Goal: Task Accomplishment & Management: Manage account settings

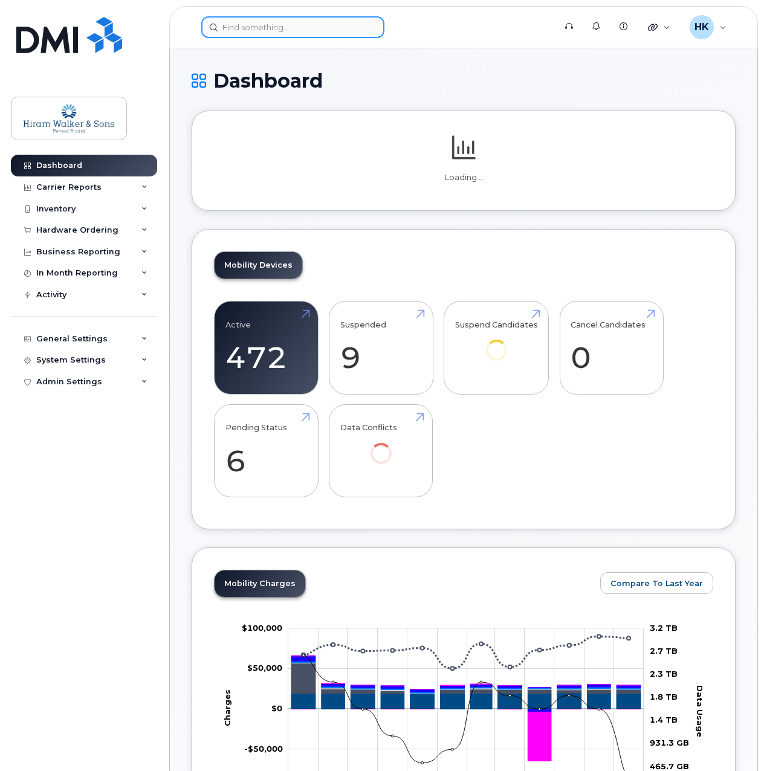
click at [238, 25] on input at bounding box center [292, 27] width 183 height 22
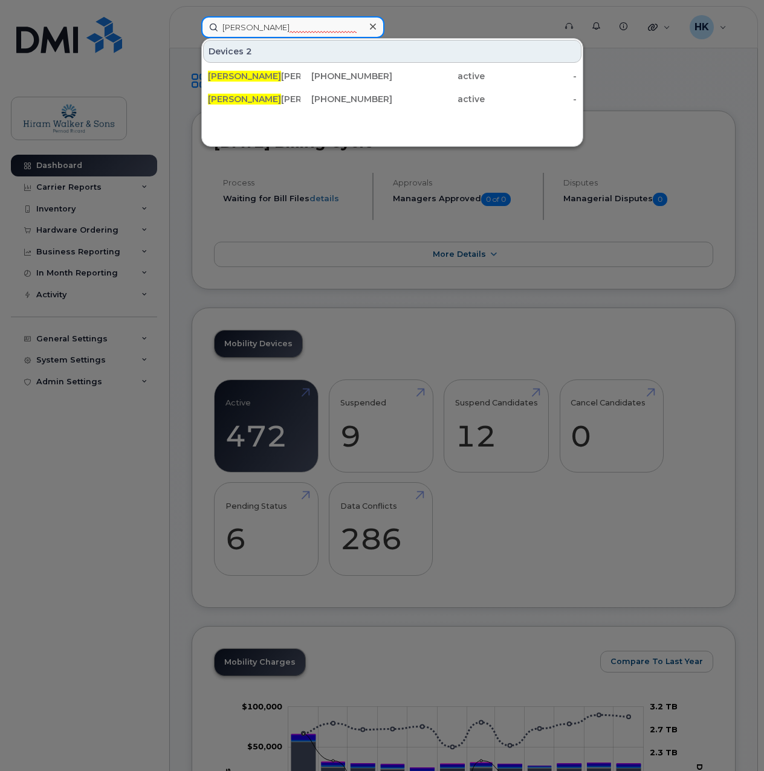
type input "marie claude"
click at [361, 74] on div "514-347-4569" at bounding box center [346, 76] width 92 height 12
click at [341, 94] on div "514-917-0545" at bounding box center [346, 99] width 92 height 12
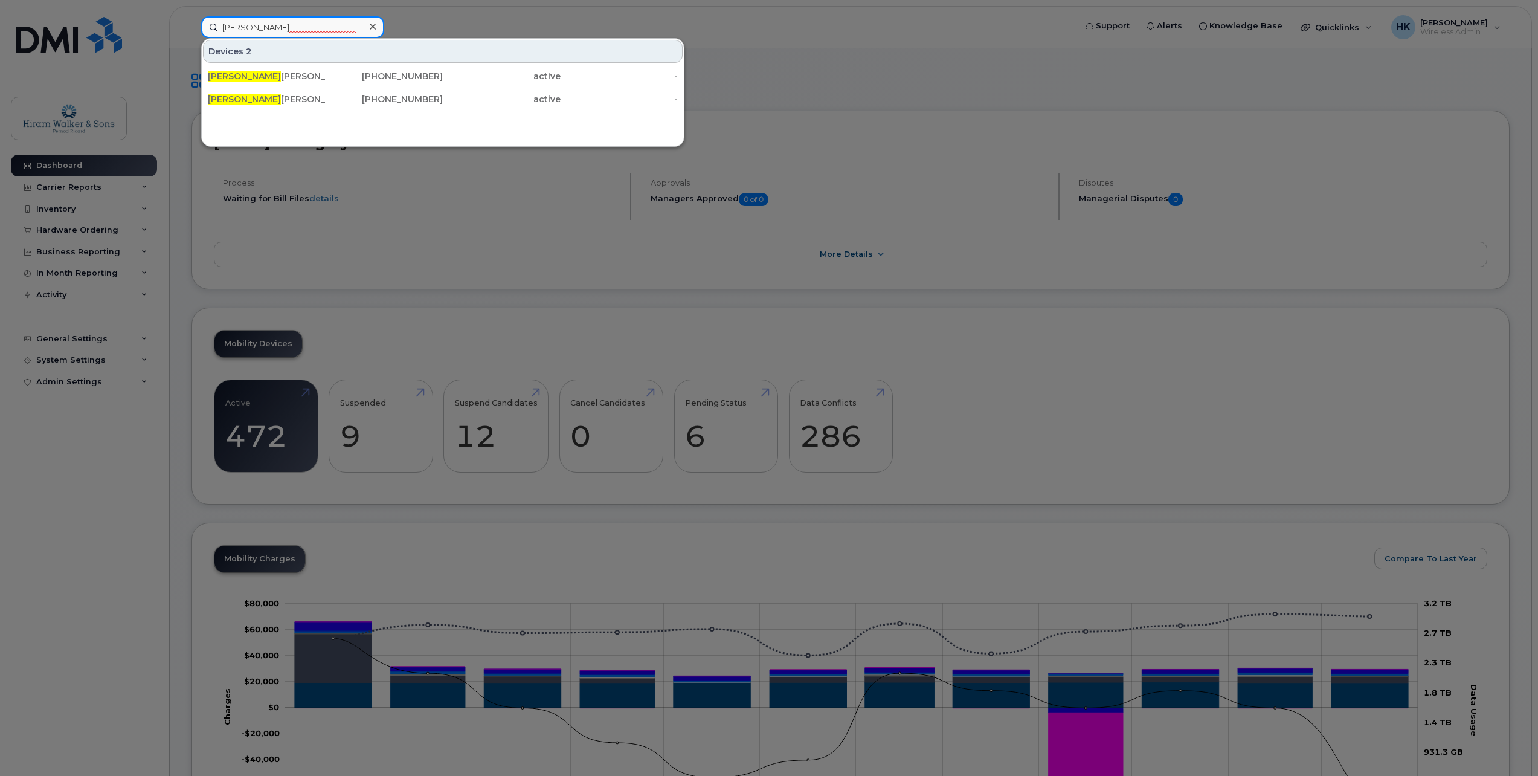
drag, startPoint x: 300, startPoint y: 36, endPoint x: 125, endPoint y: 13, distance: 176.7
click at [192, 16] on div "marie claude Devices 2 Marie Claude Landry 514-347-4569 active - Marie Claude L…" at bounding box center [635, 27] width 886 height 22
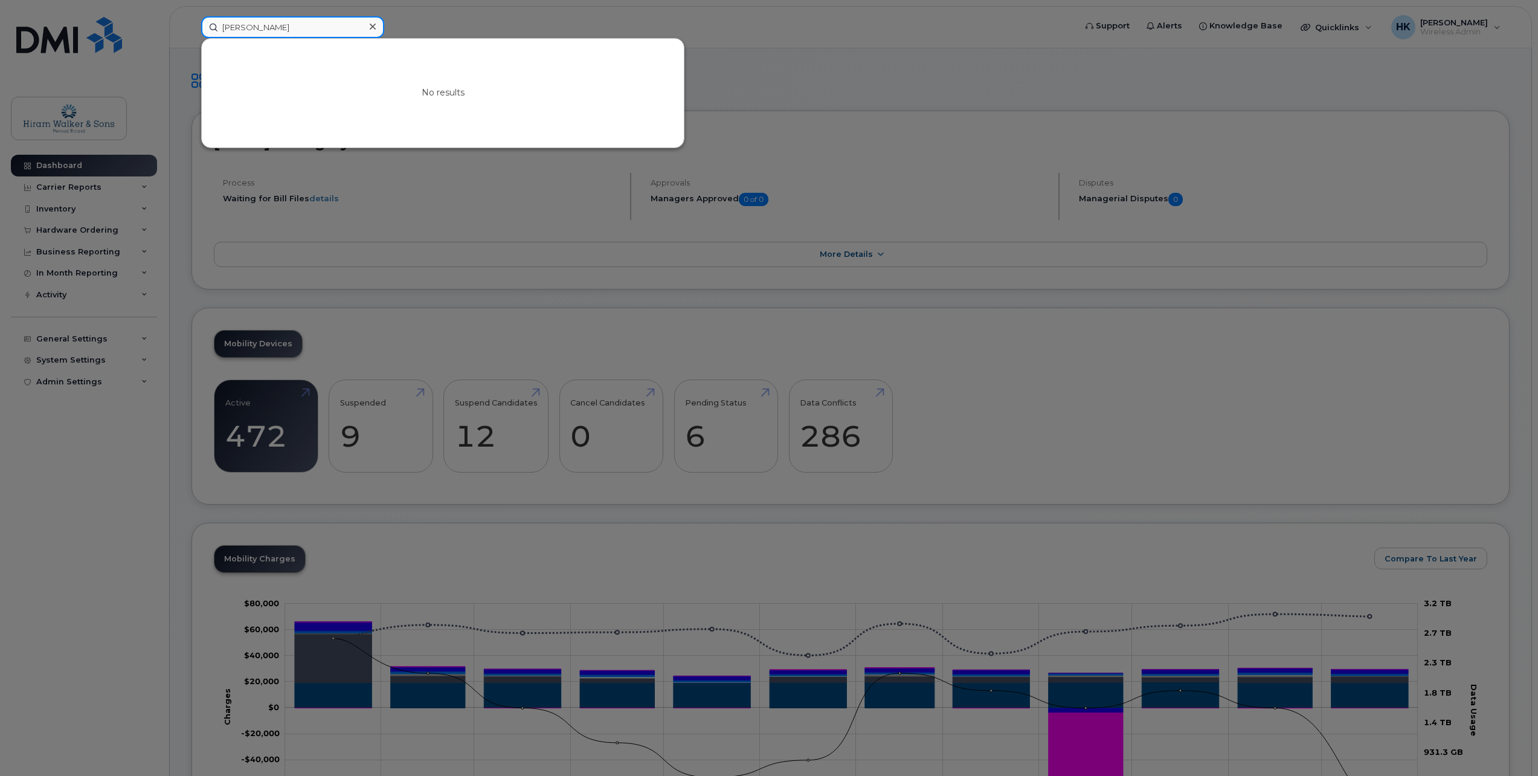
drag, startPoint x: 282, startPoint y: 29, endPoint x: -63, endPoint y: 117, distance: 355.5
paste input "Pierino Vittori"
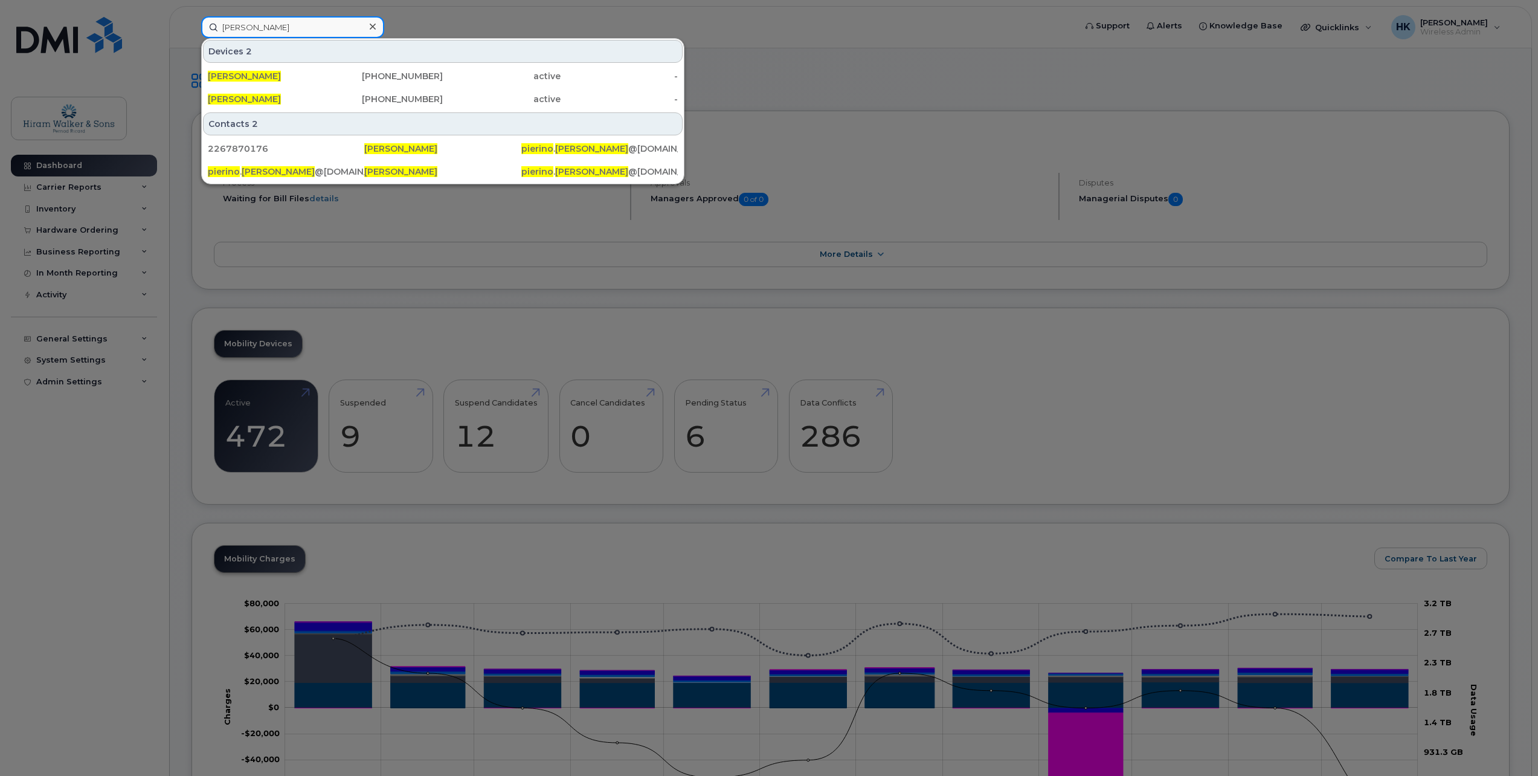
type input "Pierino Vittori"
click at [404, 77] on div "226-787-0176" at bounding box center [385, 76] width 118 height 12
click at [392, 95] on div "416-455-1299" at bounding box center [385, 99] width 118 height 12
drag, startPoint x: 290, startPoint y: 24, endPoint x: 163, endPoint y: 19, distance: 127.6
click at [192, 19] on div "Pierino Vittori Devices 2 Pierino Vittori 226-787-0176 active - Pierino Vittori…" at bounding box center [635, 27] width 886 height 22
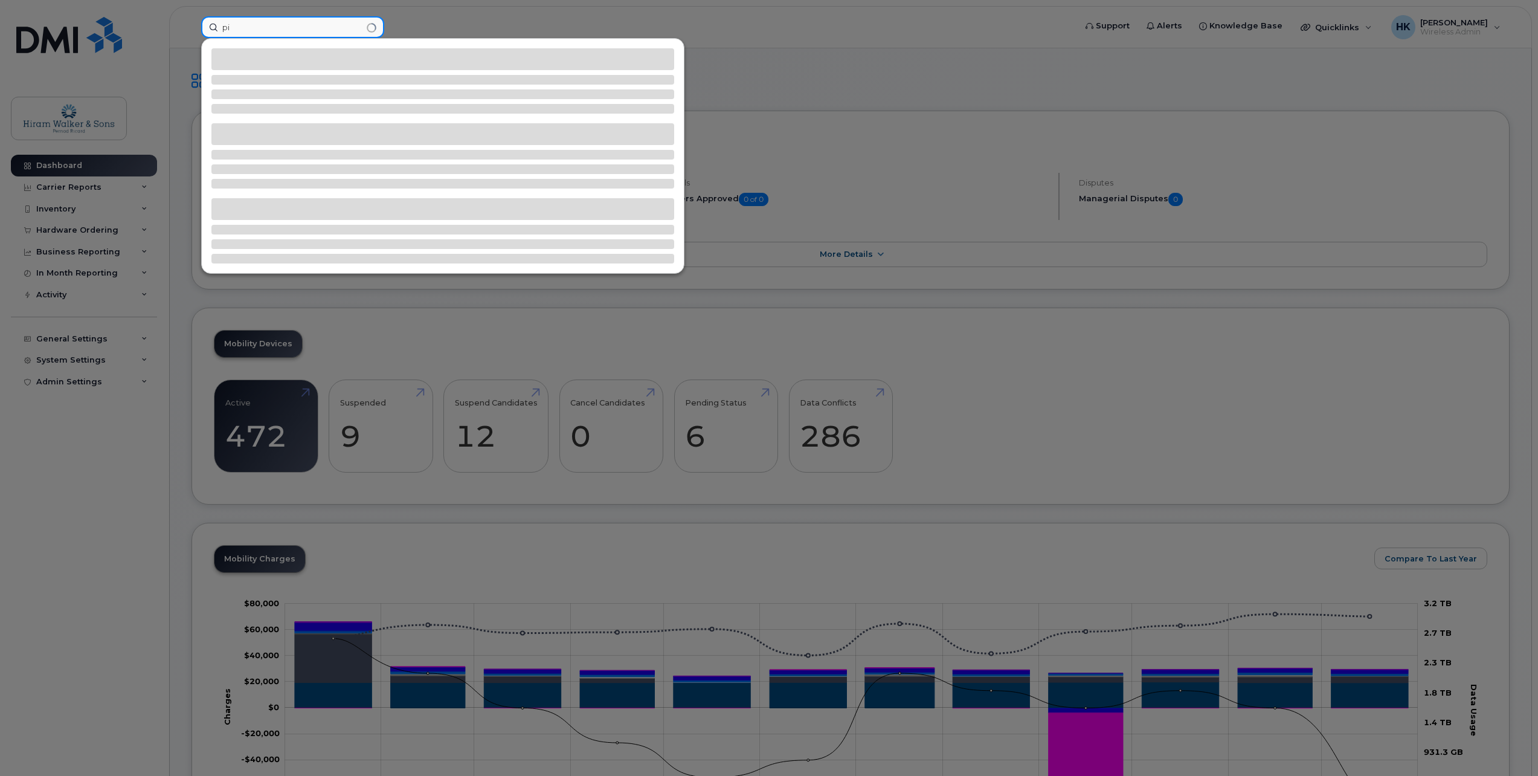
type input "p"
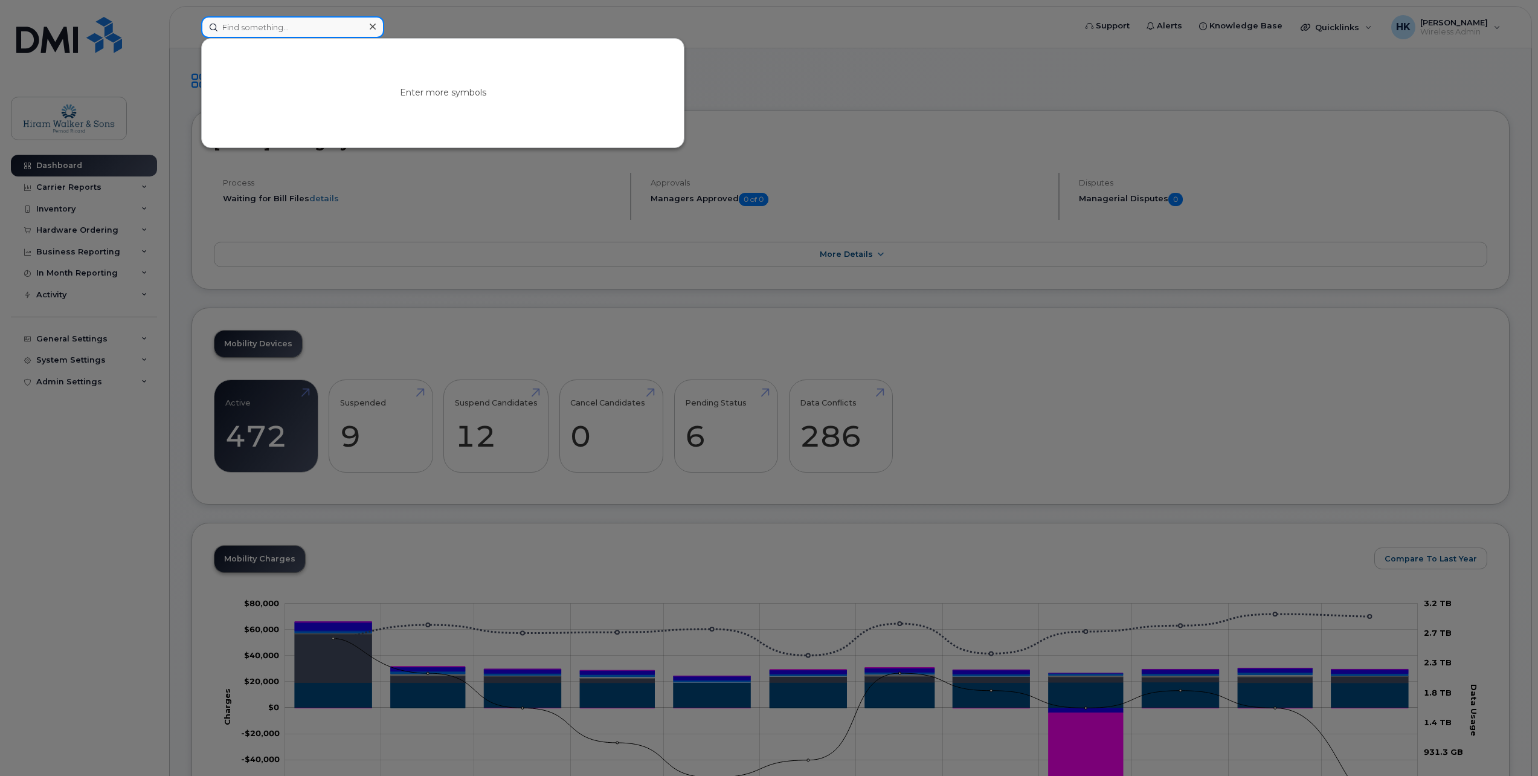
click at [281, 25] on input at bounding box center [292, 27] width 183 height 22
paste input "Scott Mantz"
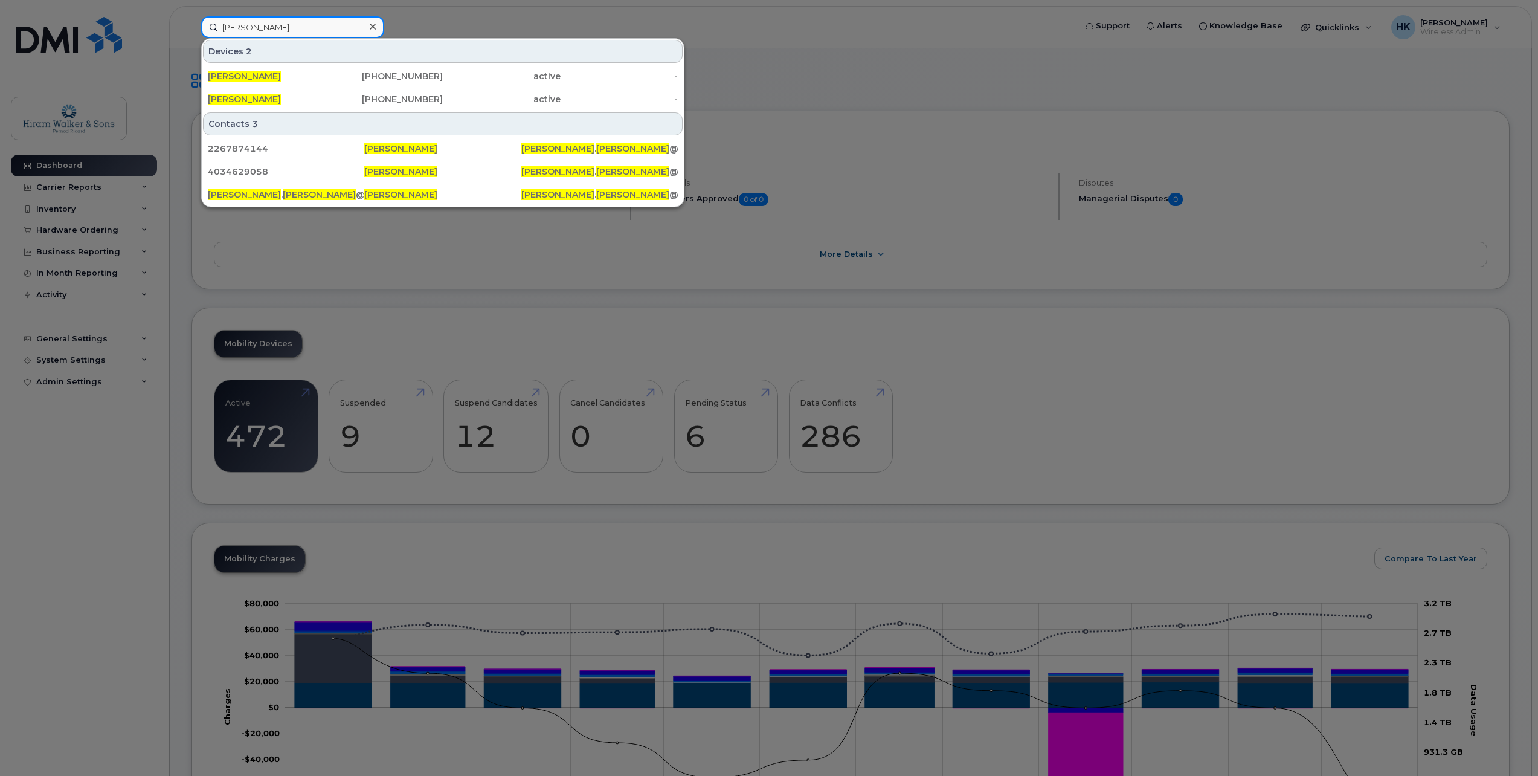
type input "Scott Mantz"
click at [402, 75] on div "226-787-4144" at bounding box center [385, 76] width 118 height 12
click at [389, 96] on div "403-462-9058" at bounding box center [385, 99] width 118 height 12
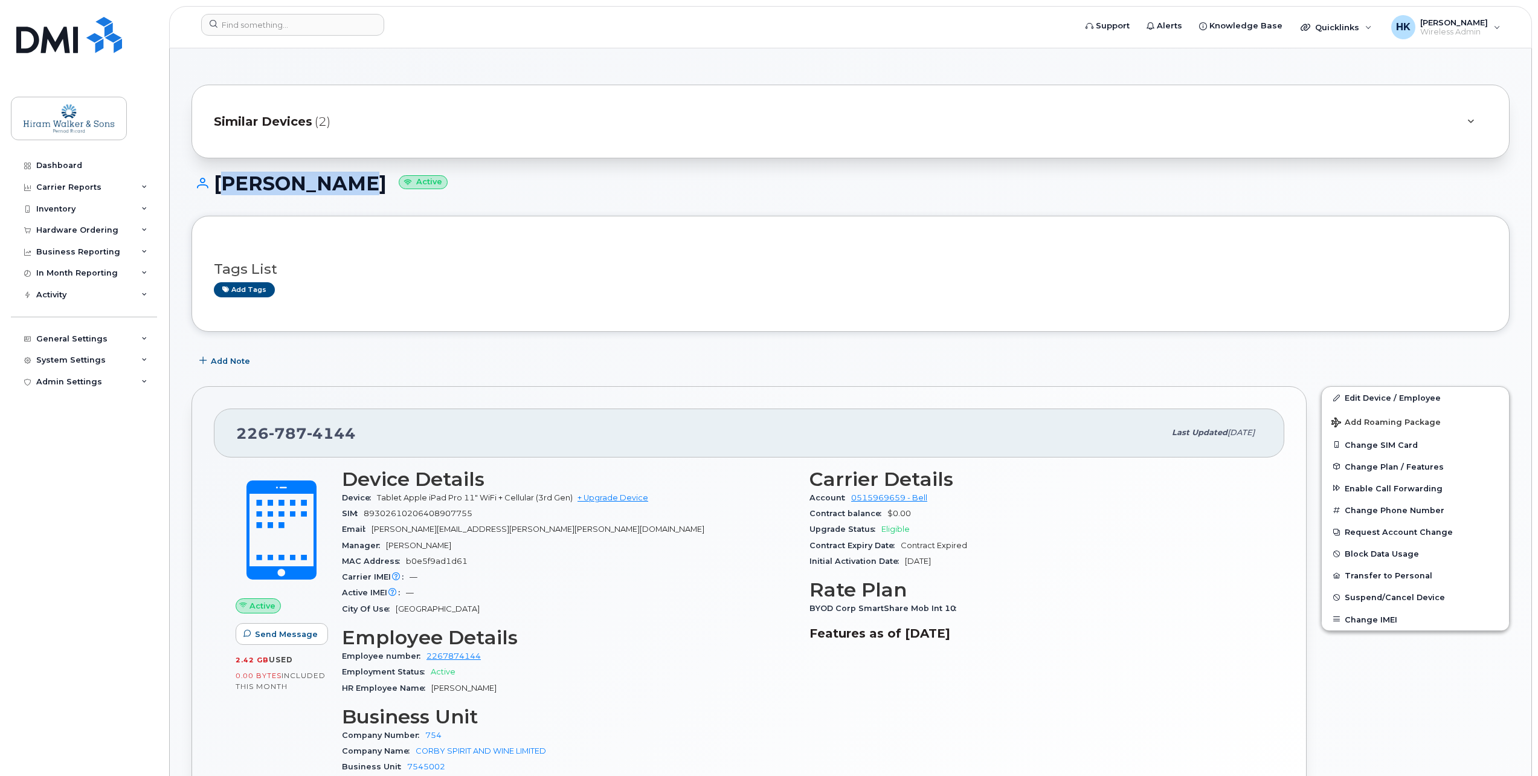
drag, startPoint x: 218, startPoint y: 178, endPoint x: 332, endPoint y: 181, distance: 114.8
click at [332, 181] on h1 "Scott Mantz Active" at bounding box center [851, 183] width 1318 height 21
copy h1 "[PERSON_NAME]"
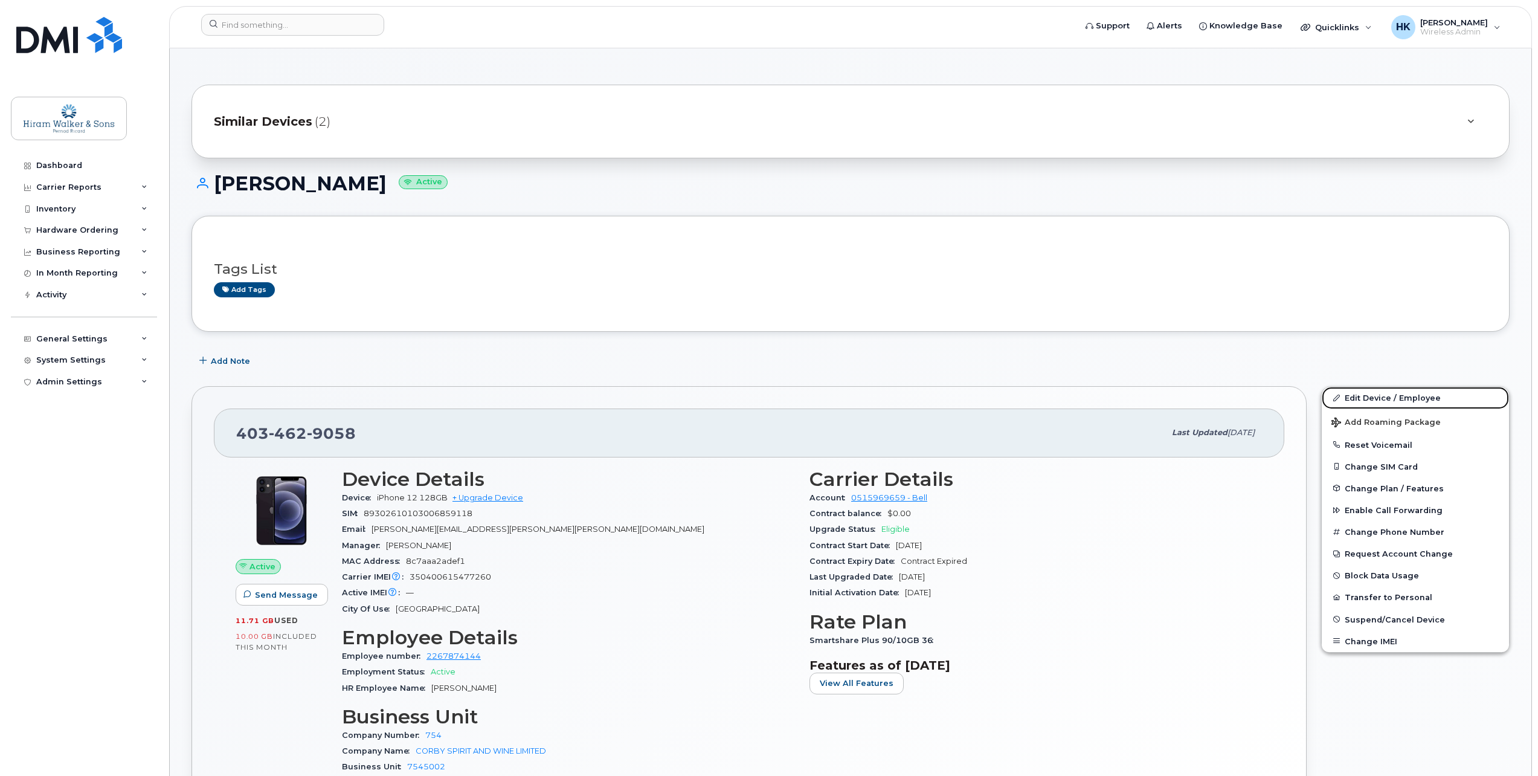
drag, startPoint x: 1333, startPoint y: 397, endPoint x: 1086, endPoint y: 474, distance: 259.0
click at [1334, 397] on icon at bounding box center [1337, 398] width 7 height 7
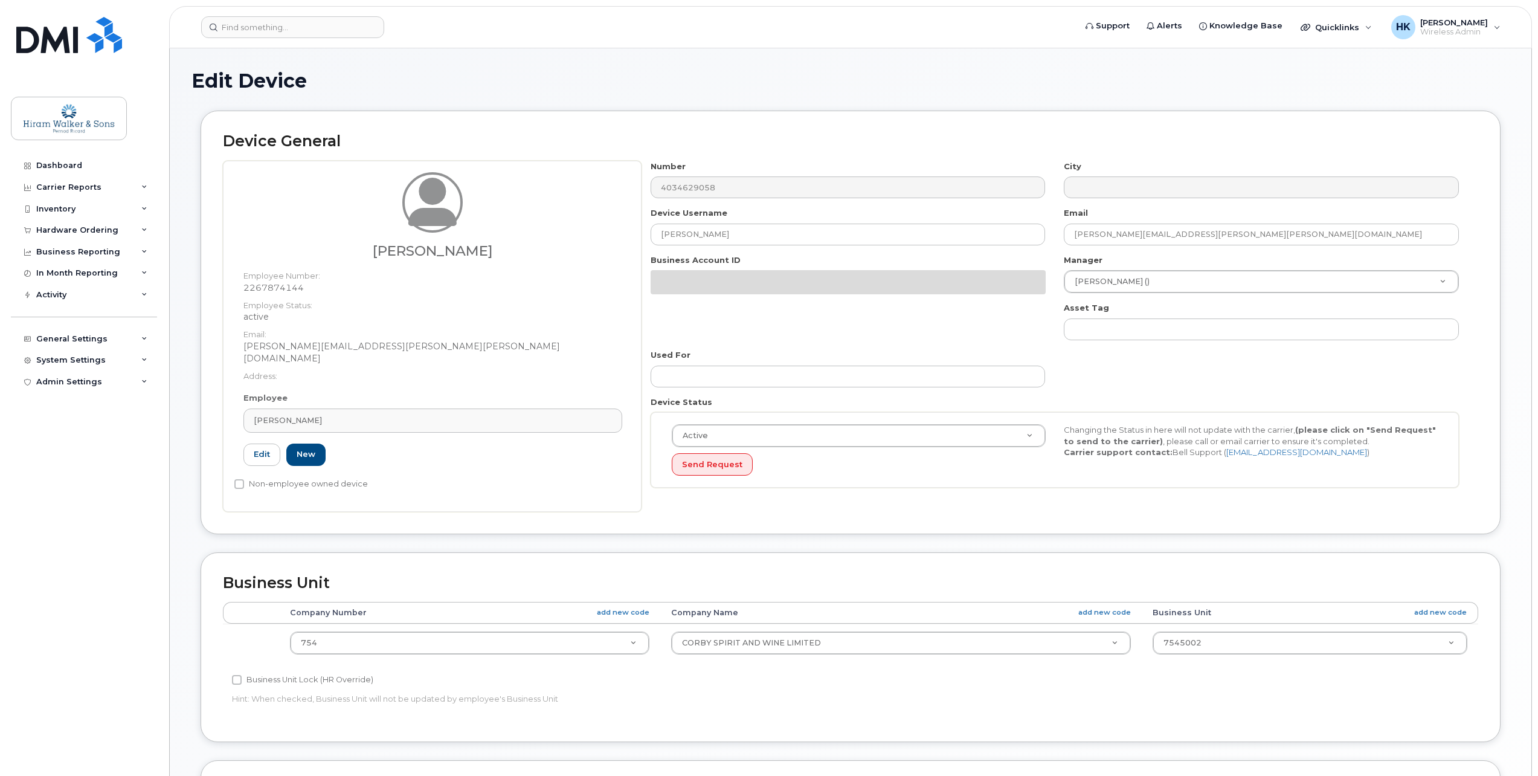
select select "459177"
select select "459182"
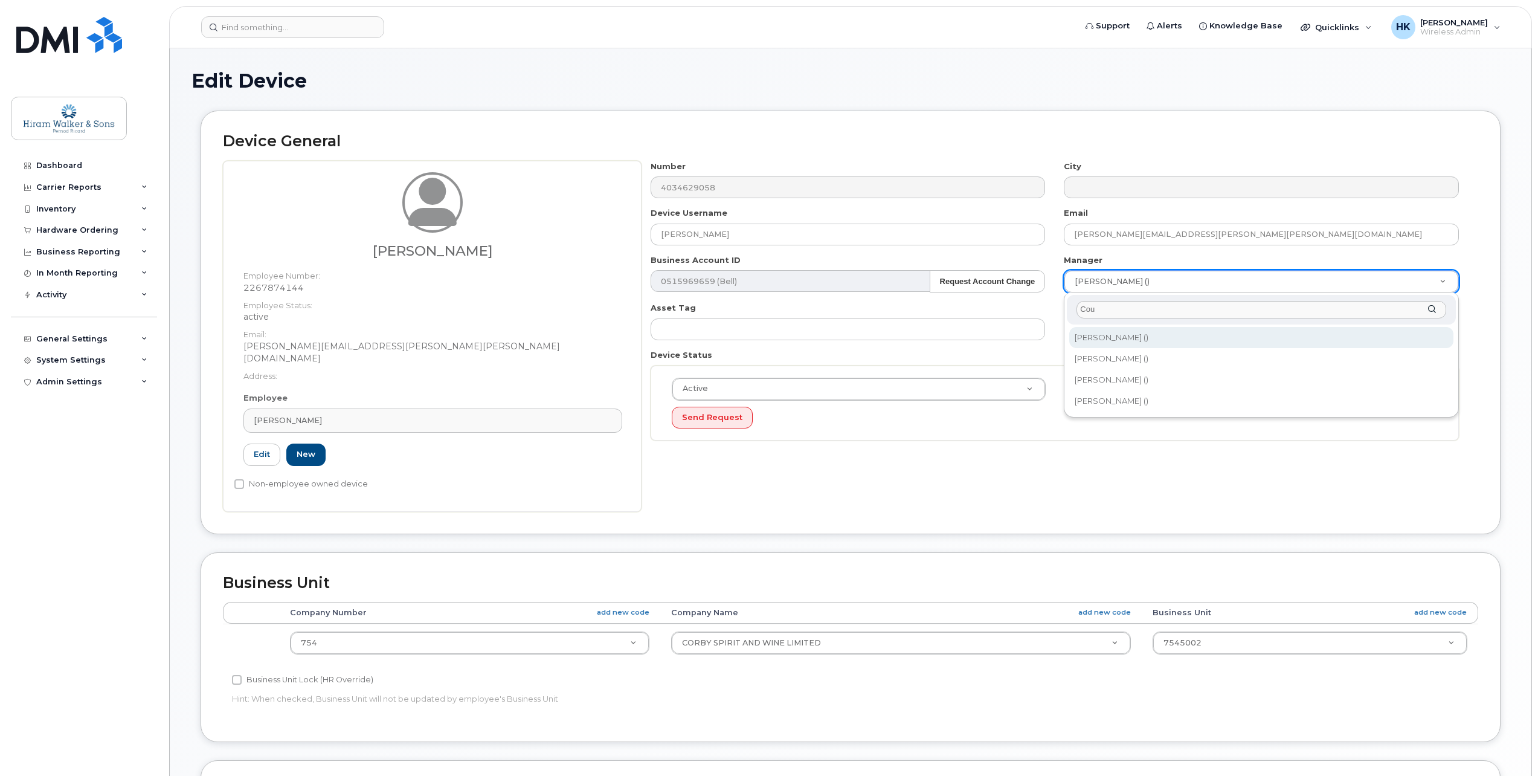
type input "Cou"
type input "2371819"
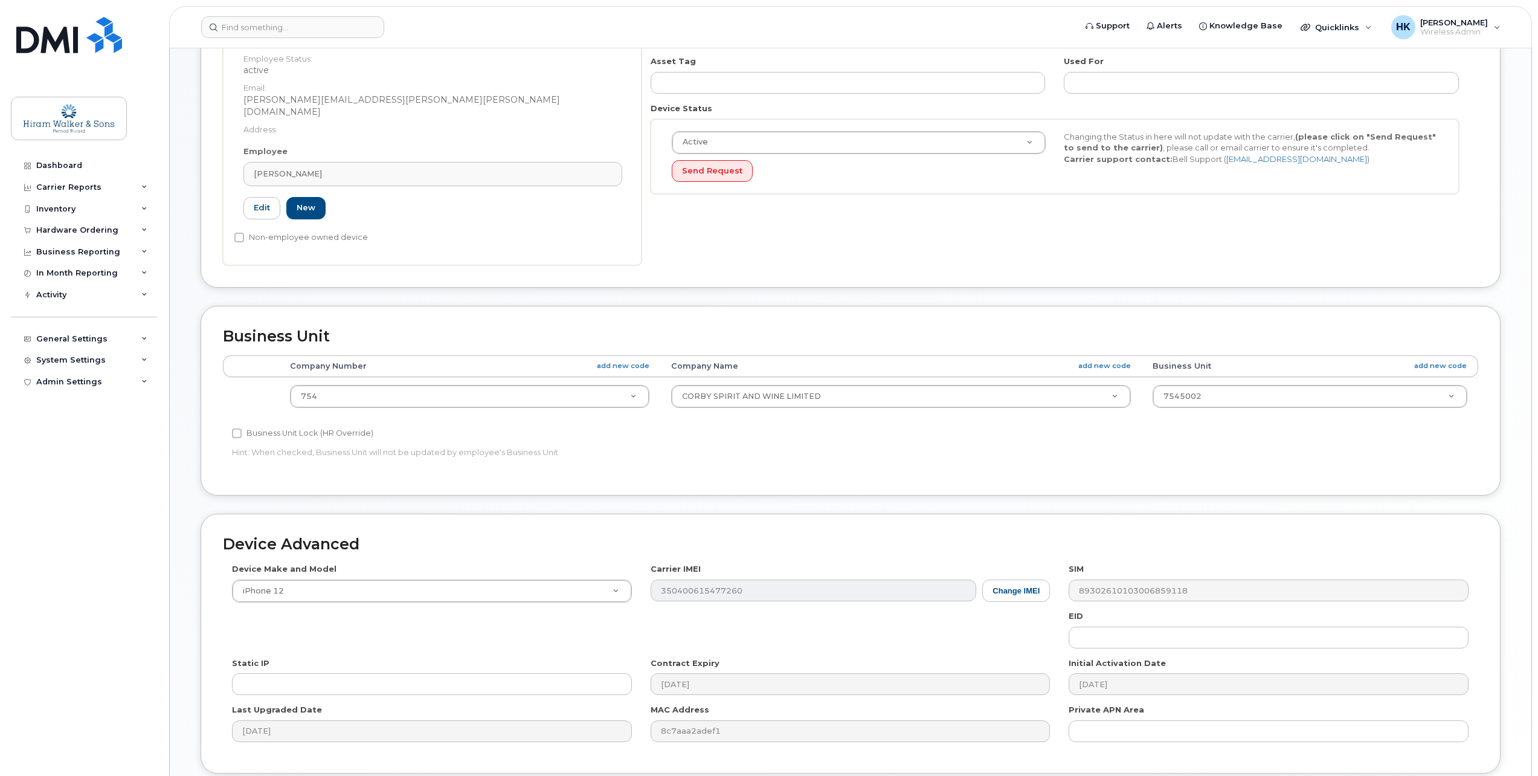
scroll to position [333, 0]
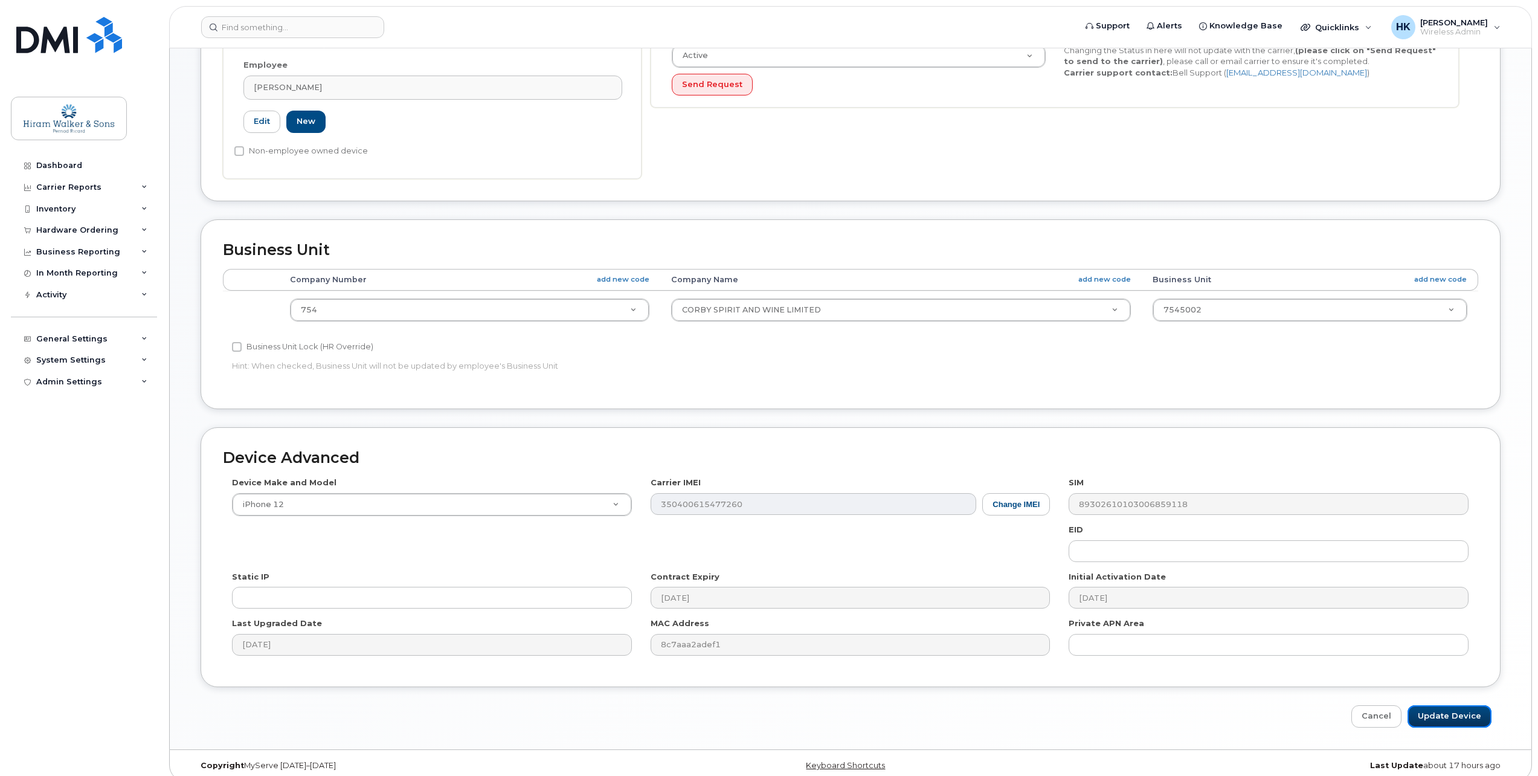
click at [1448, 708] on input "Update Device" at bounding box center [1450, 716] width 84 height 22
type input "Saving..."
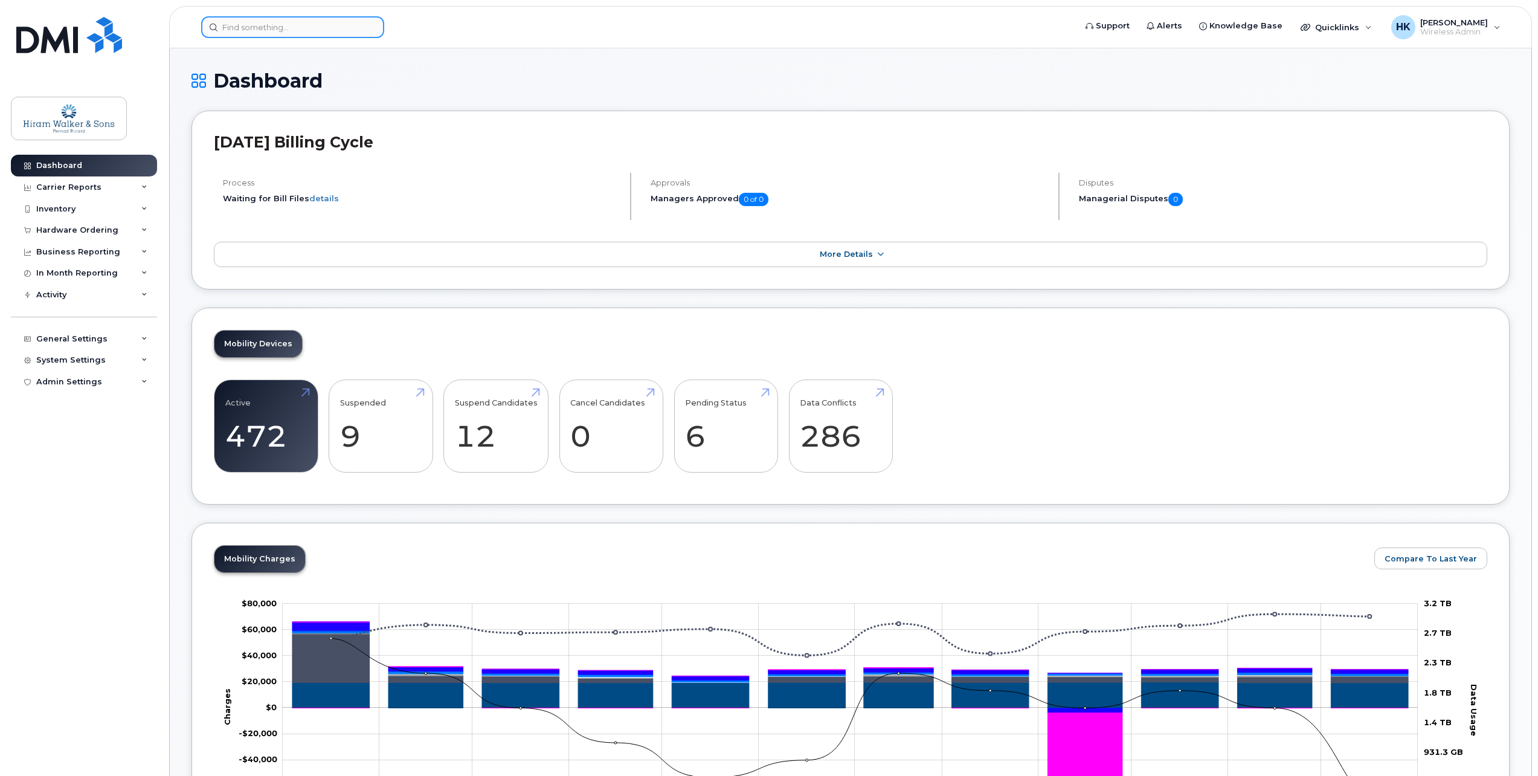
click at [290, 31] on input at bounding box center [292, 27] width 183 height 22
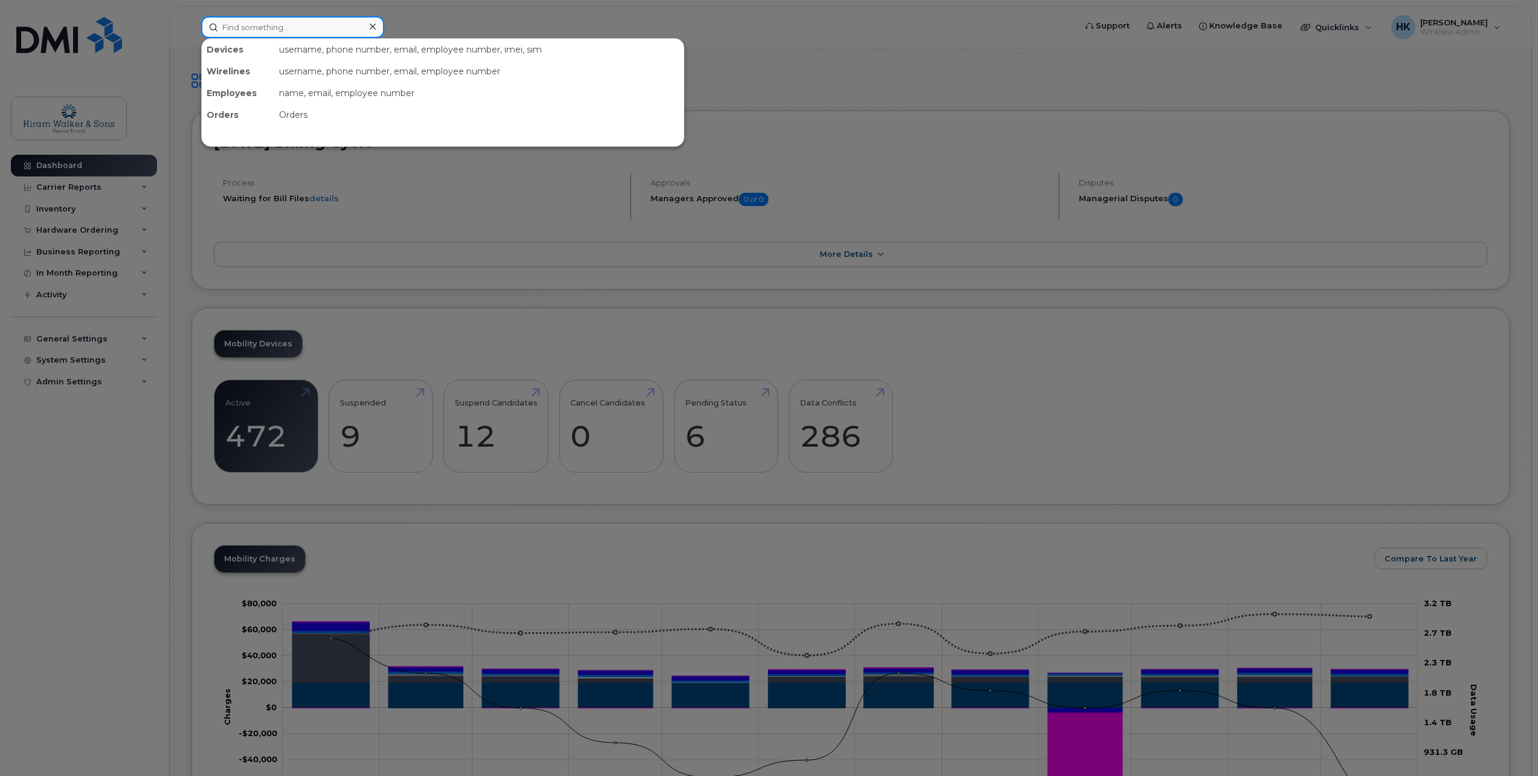
paste input "Scott Mantz"
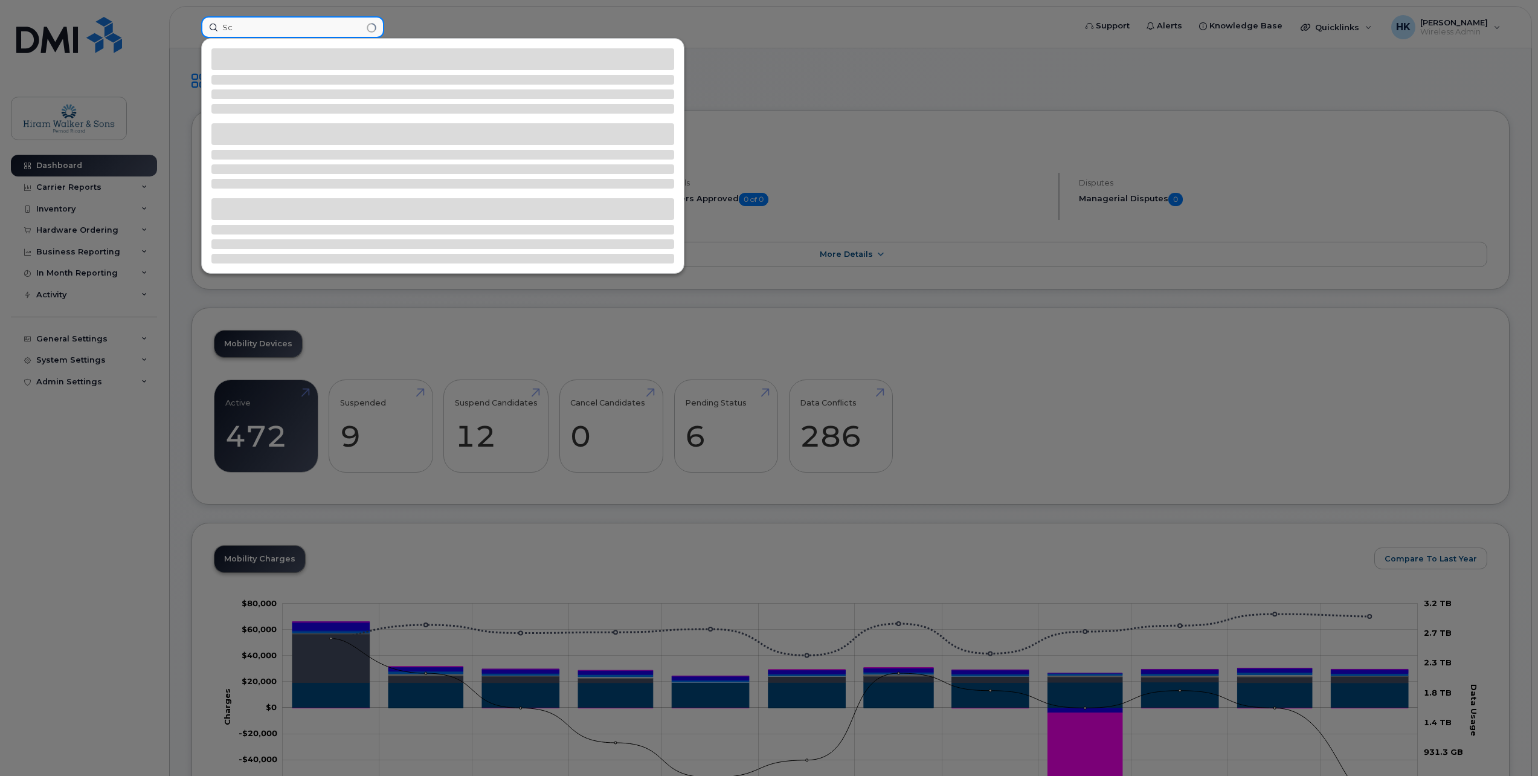
type input "S"
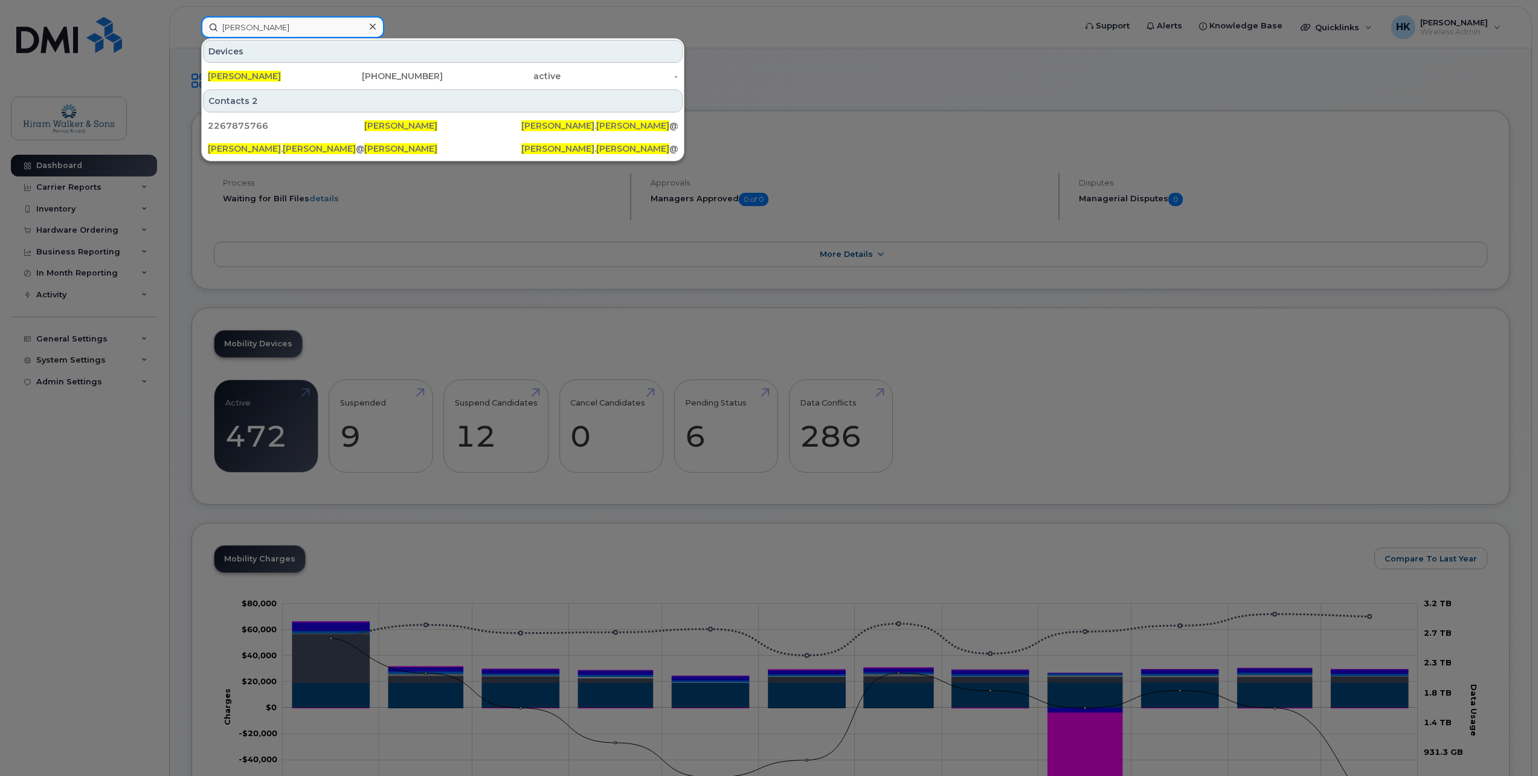
type input "robin richards"
click at [337, 78] on div "226-787-5766" at bounding box center [385, 76] width 118 height 12
click at [277, 123] on div "2267875766" at bounding box center [286, 126] width 156 height 12
click at [283, 144] on div "robin . richards @pernod-ricard.com" at bounding box center [286, 149] width 156 height 12
click at [779, 91] on div at bounding box center [769, 388] width 1538 height 776
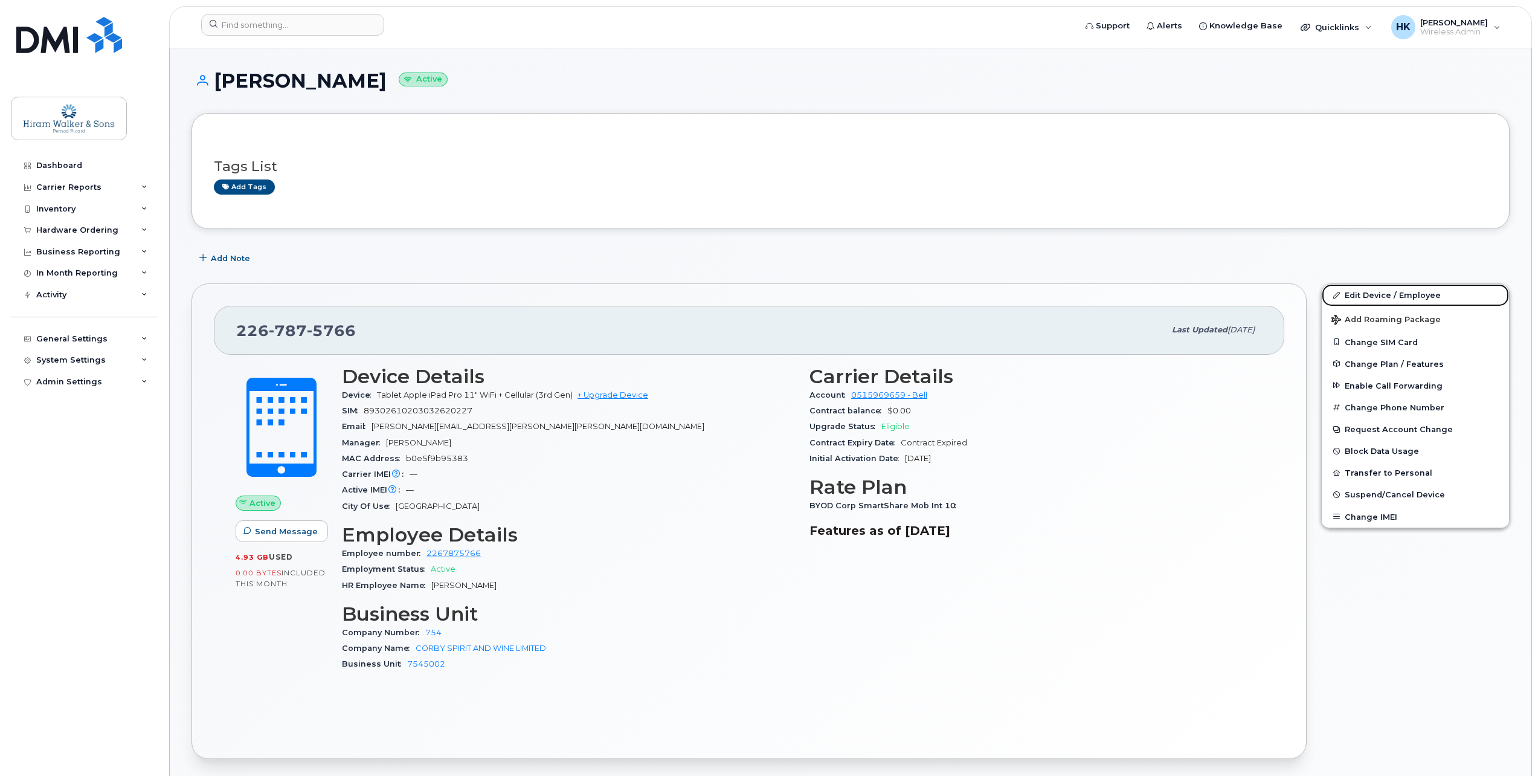
click at [1389, 291] on link "Edit Device / Employee" at bounding box center [1415, 295] width 187 height 22
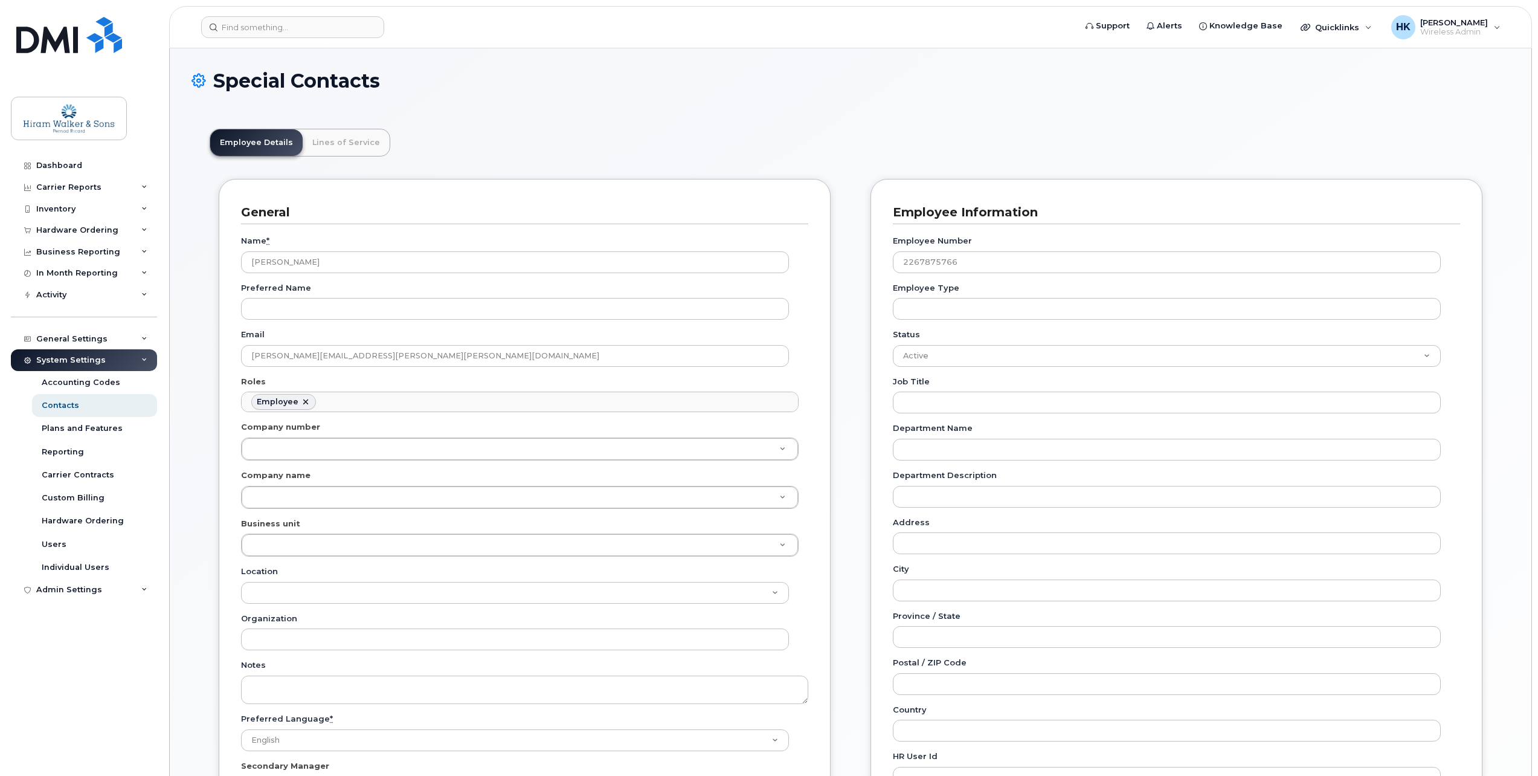
scroll to position [36, 0]
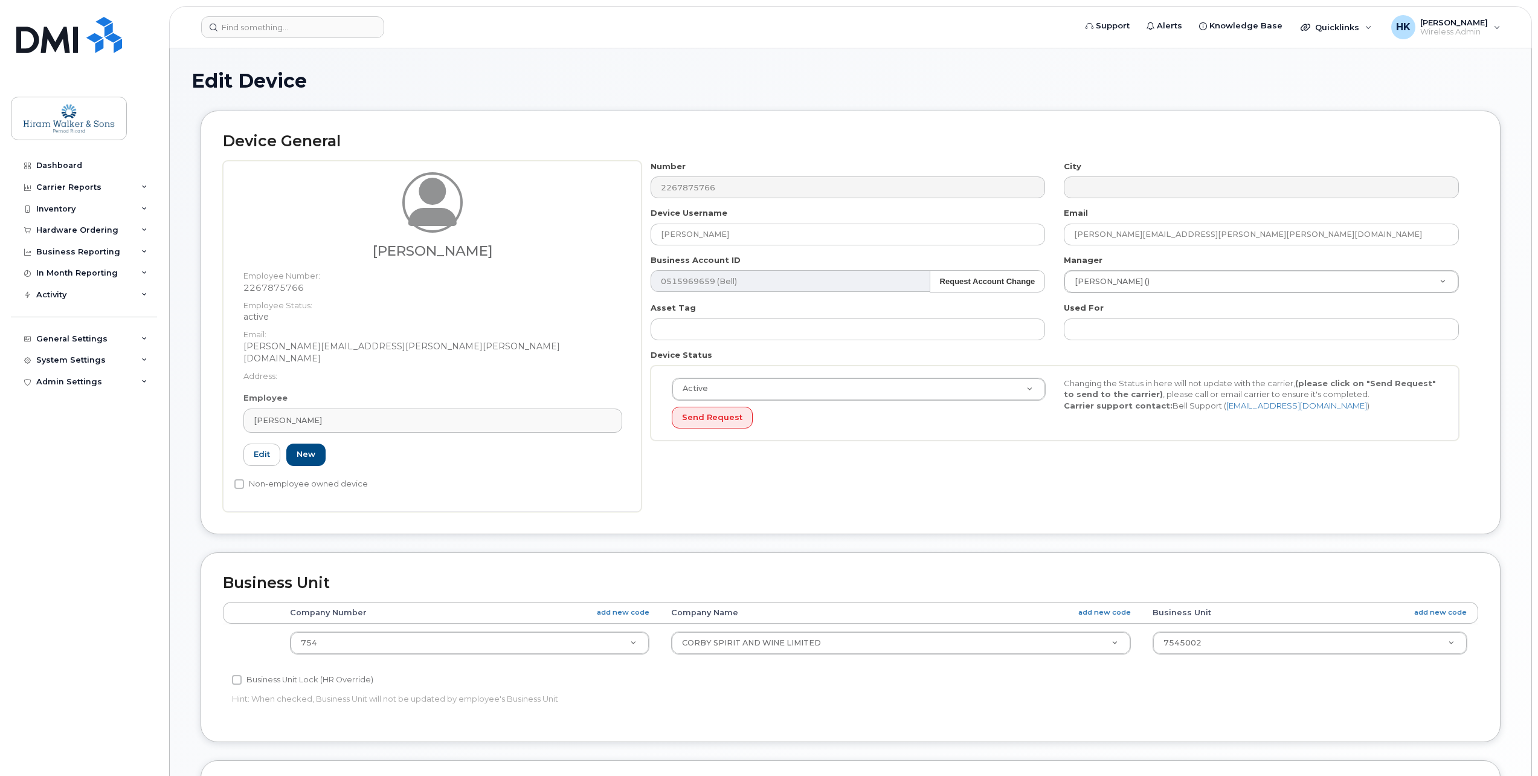
select select "459177"
select select "459182"
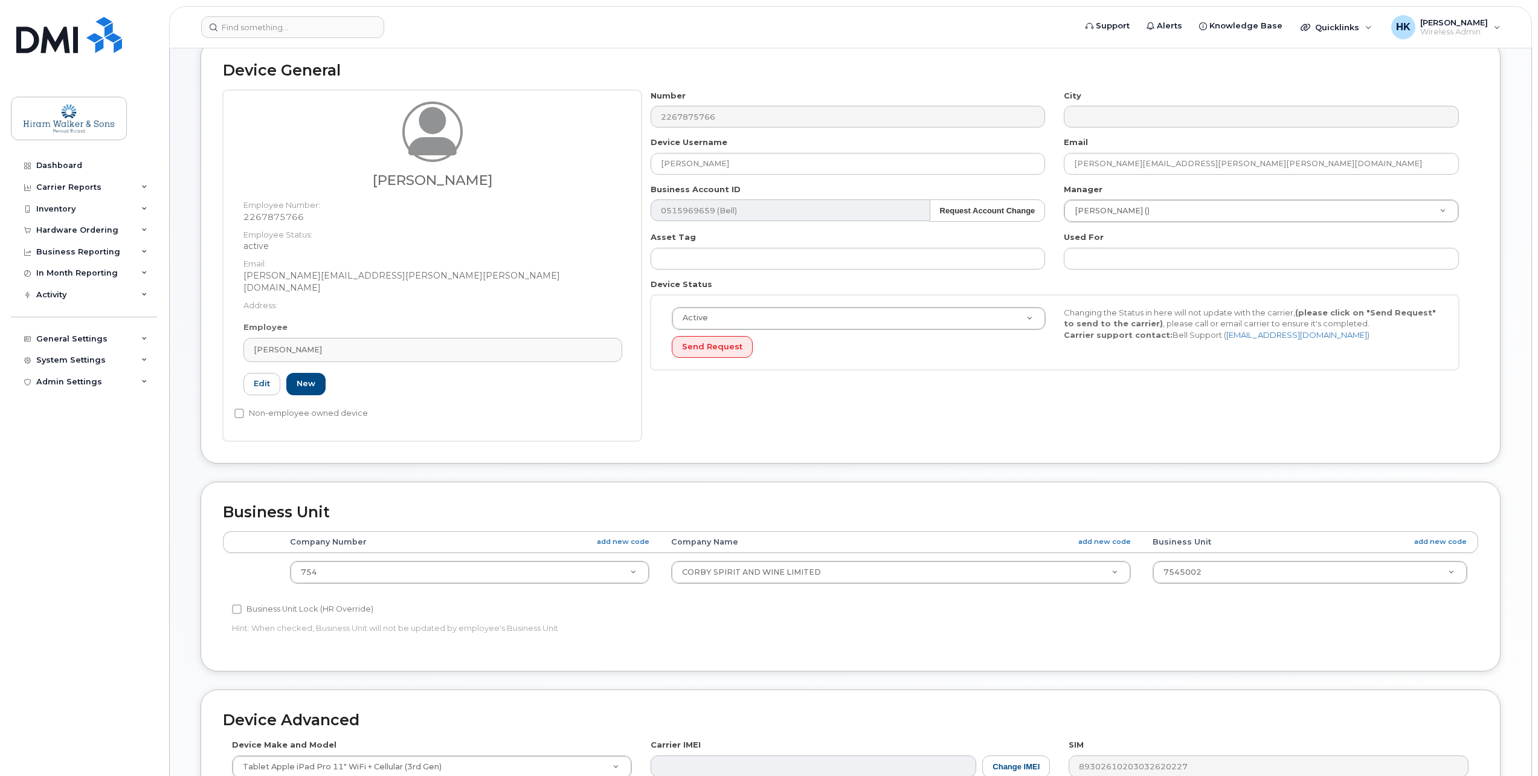
scroll to position [31, 0]
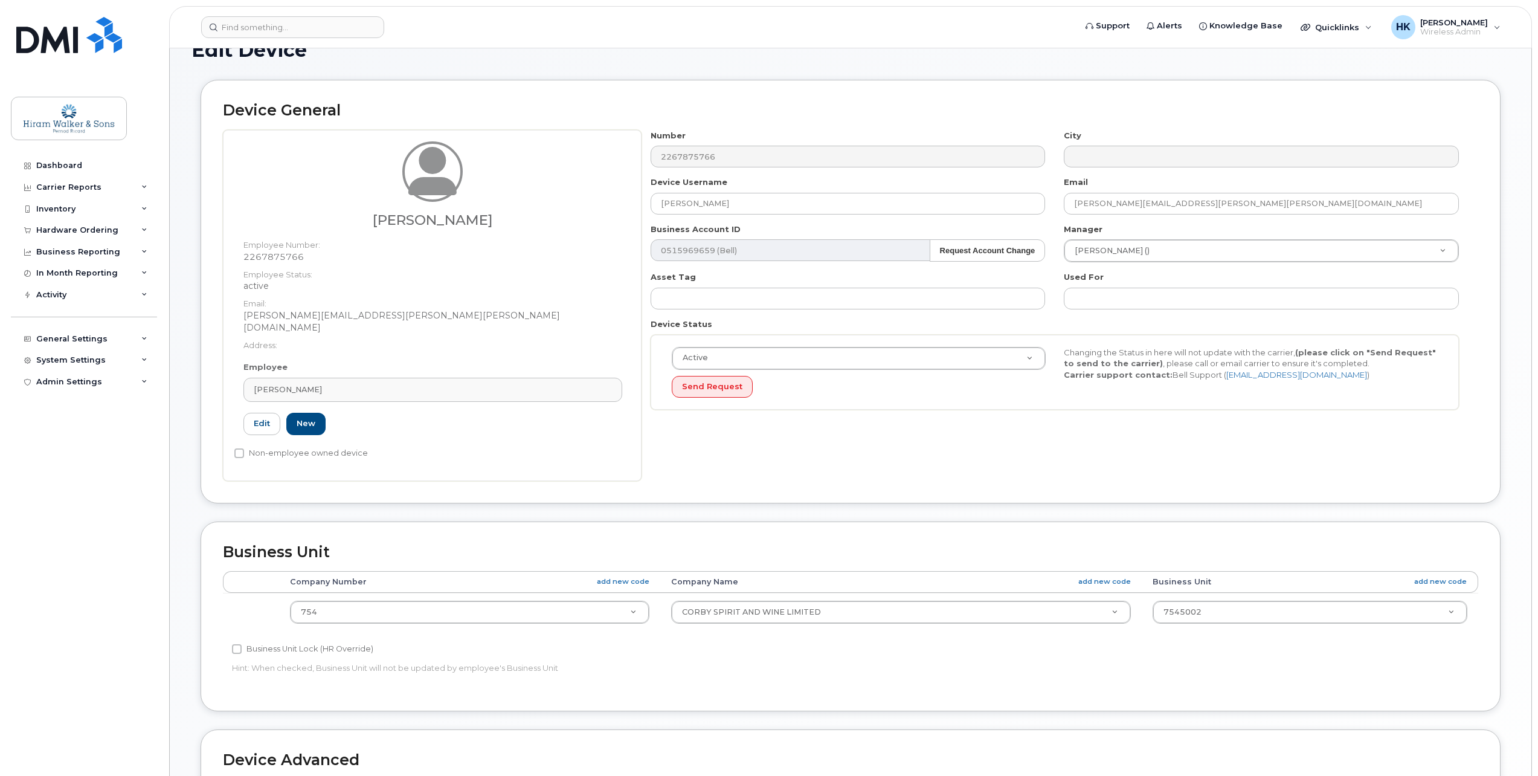
click at [1125, 262] on div "Cyndi Baker ()" at bounding box center [1261, 250] width 395 height 23
click at [1138, 239] on div "Manager Cyndi Baker () 2674389" at bounding box center [1262, 243] width 414 height 39
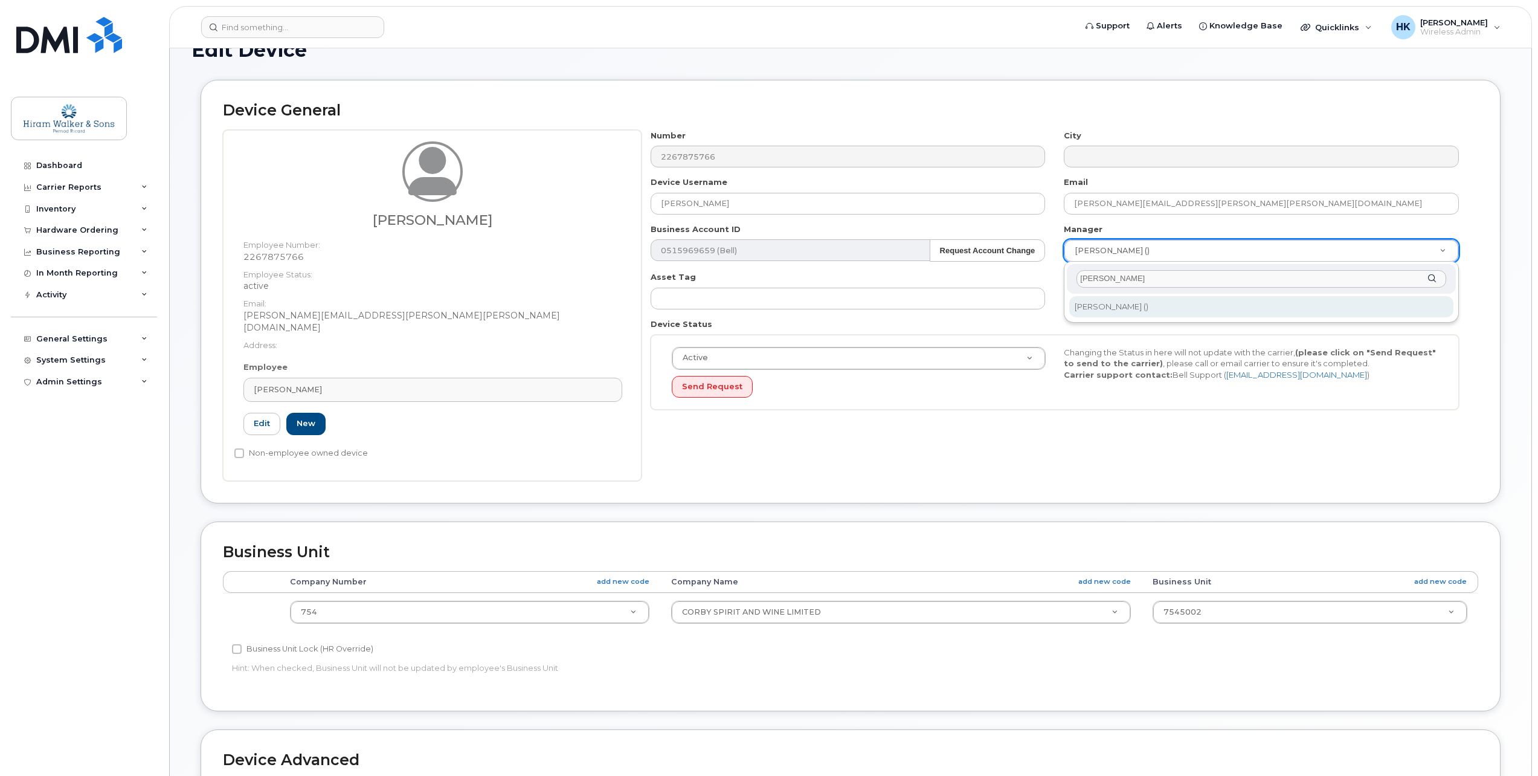
type input "courtney"
type input "2371819"
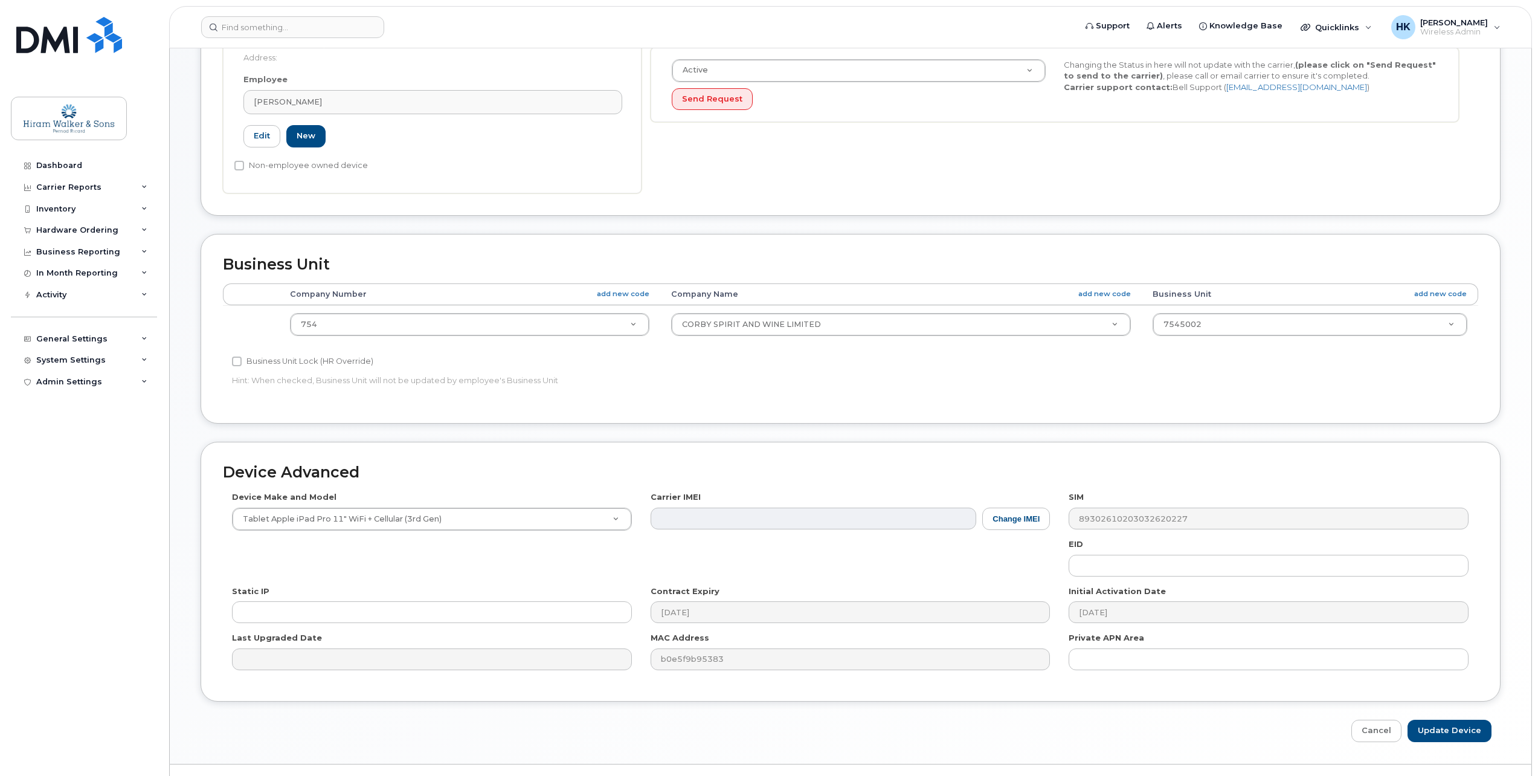
scroll to position [333, 0]
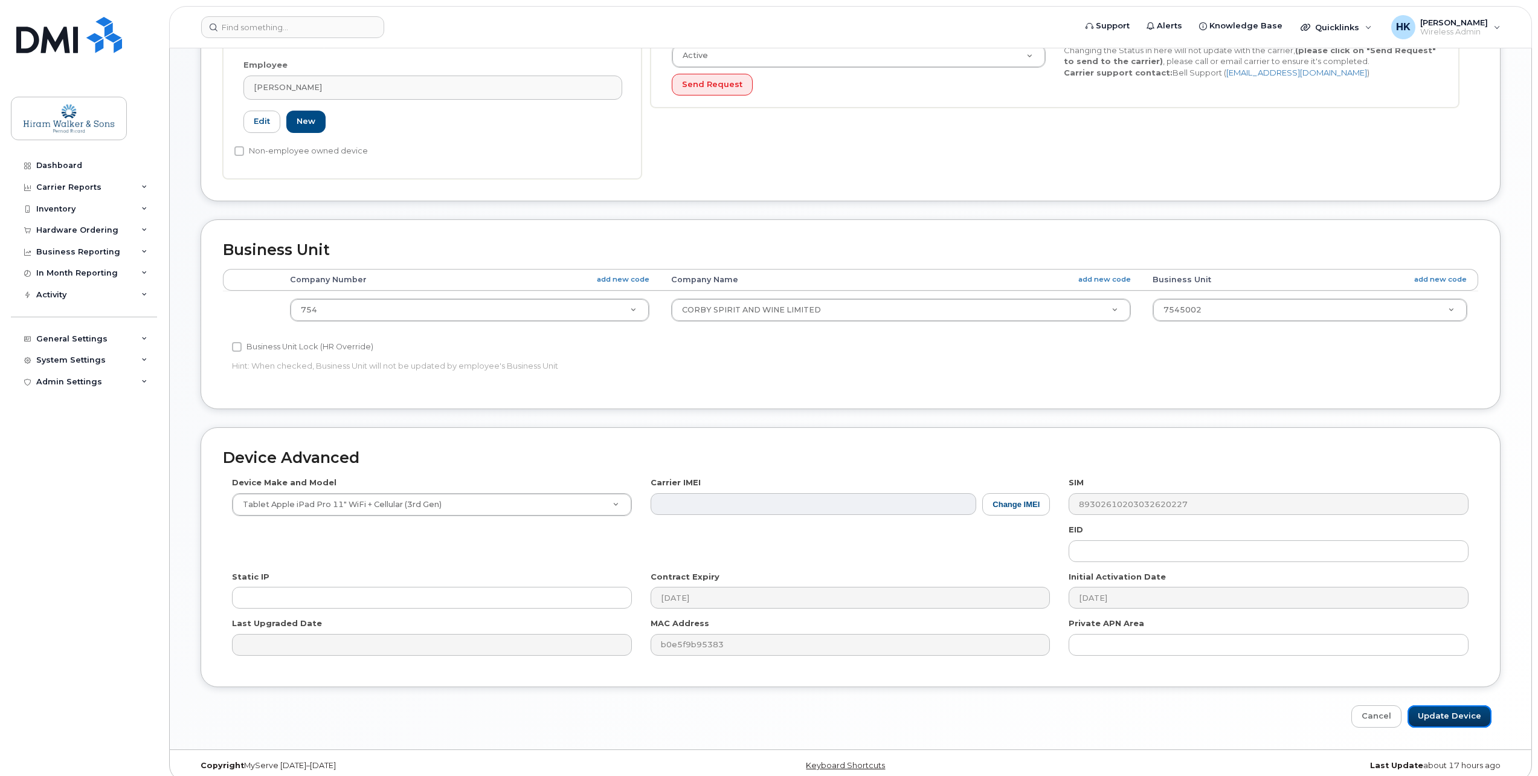
click at [1434, 705] on input "Update Device" at bounding box center [1450, 716] width 84 height 22
type input "Saving..."
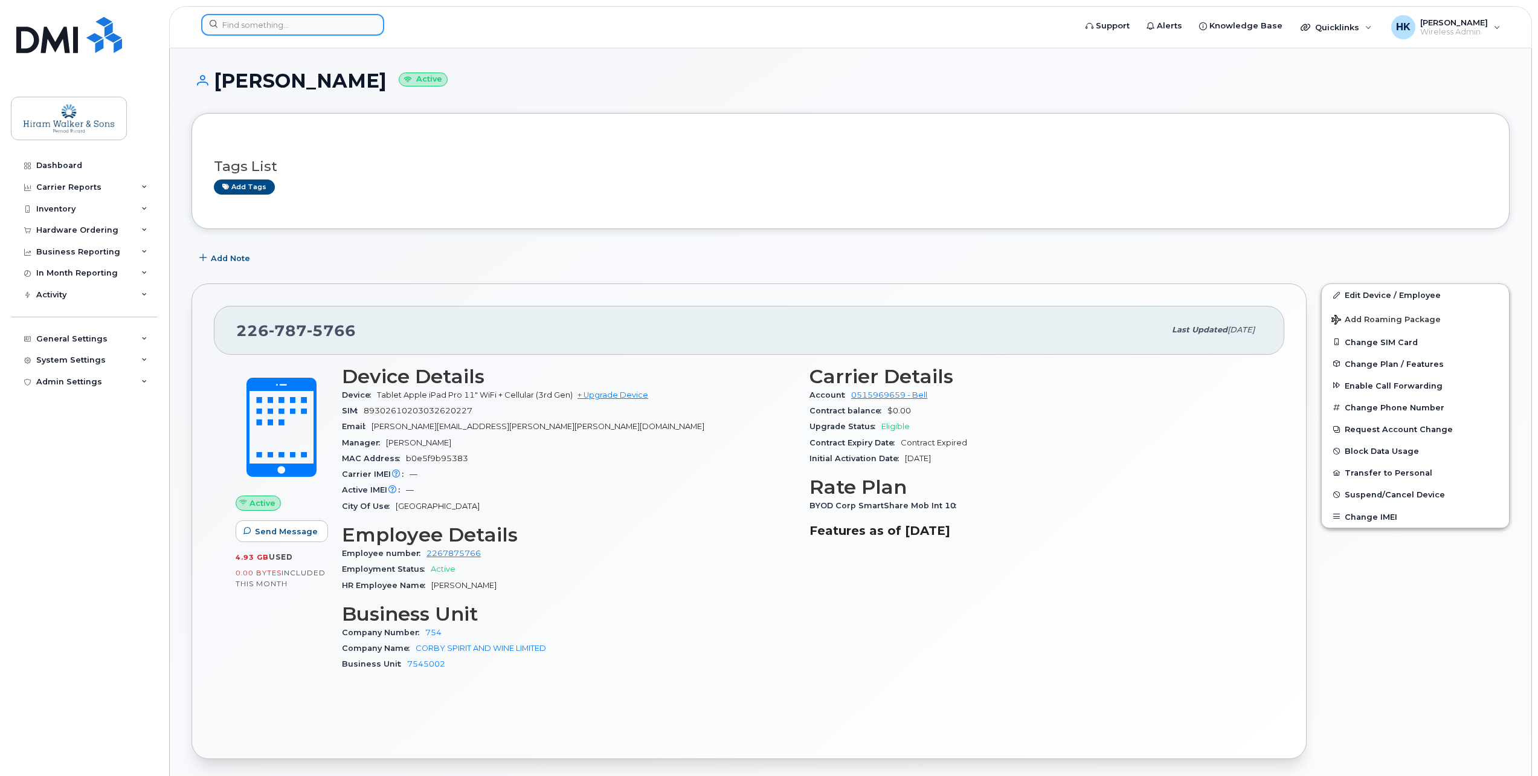
click at [222, 18] on input at bounding box center [292, 25] width 183 height 22
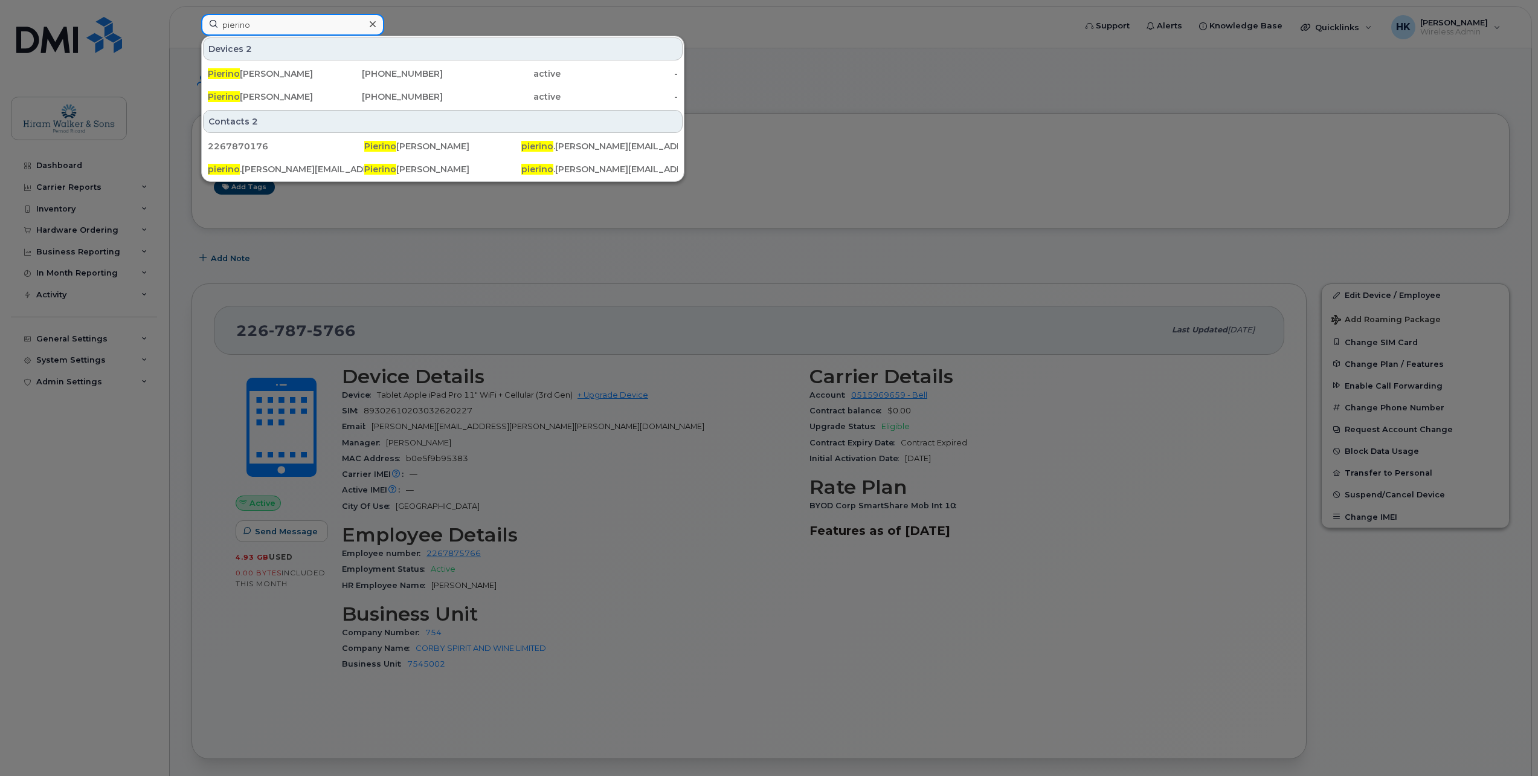
type input "pierino"
click at [326, 65] on div "[PERSON_NAME]" at bounding box center [385, 74] width 118 height 22
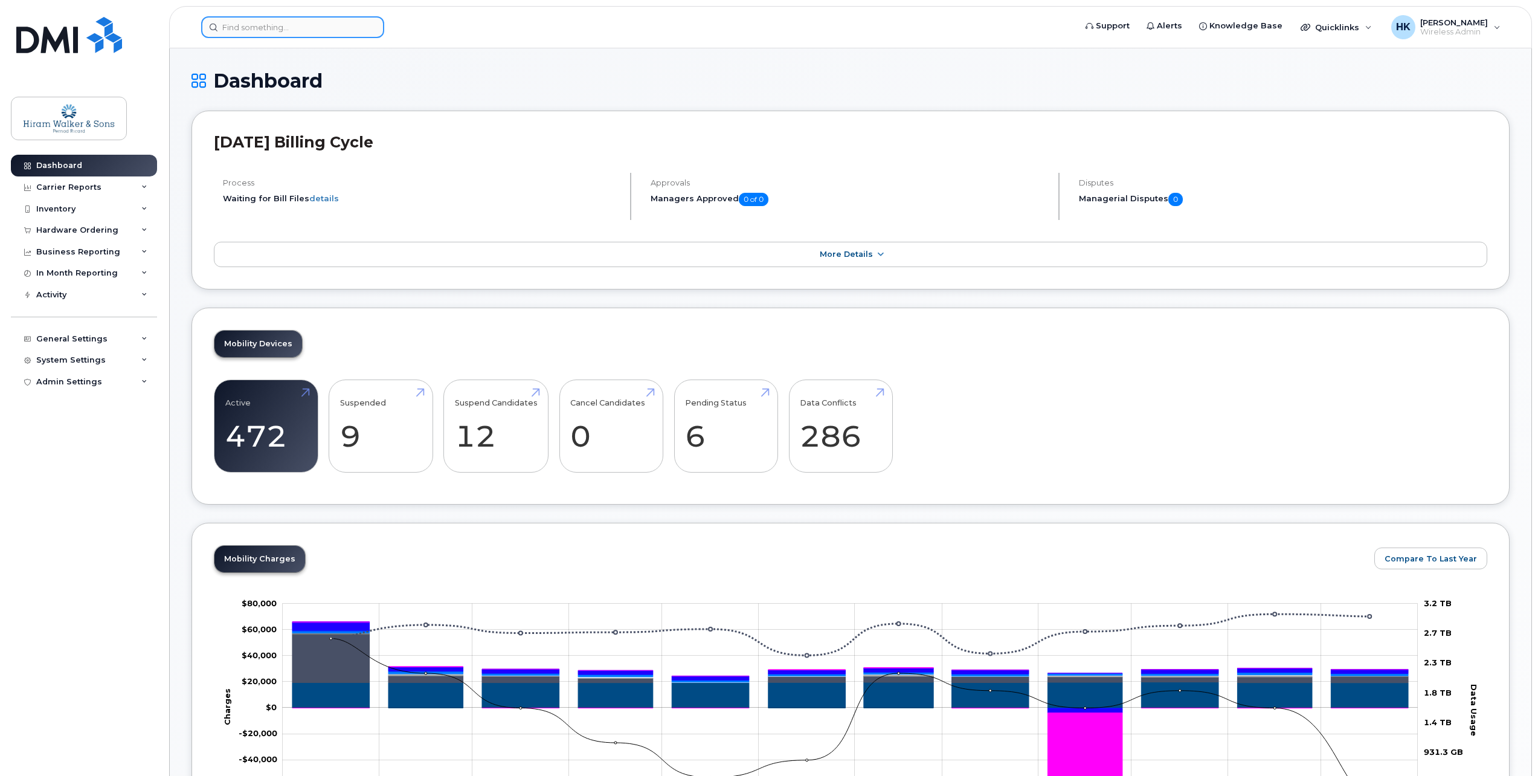
click at [301, 34] on input at bounding box center [292, 27] width 183 height 22
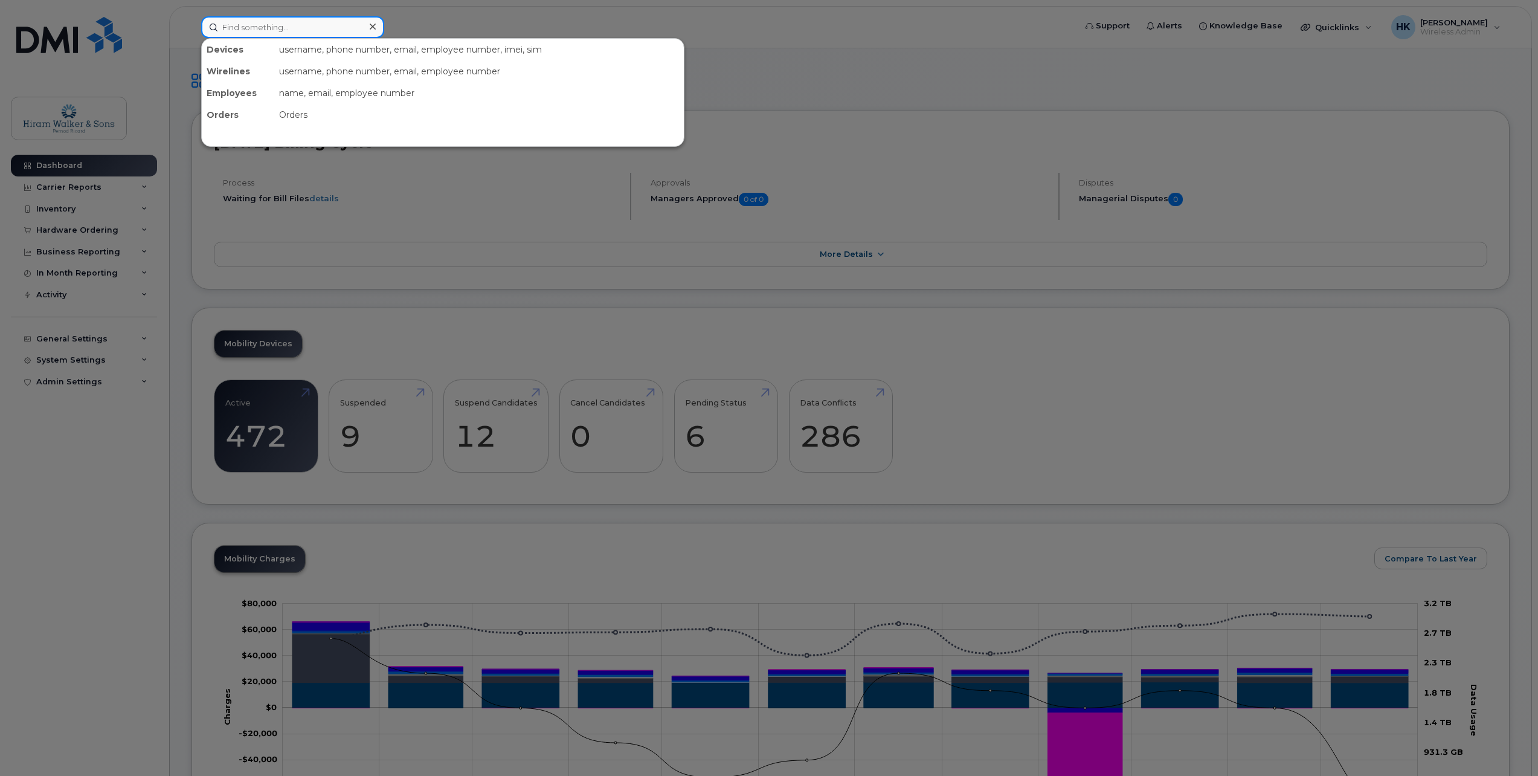
paste input "Michelle Finn"
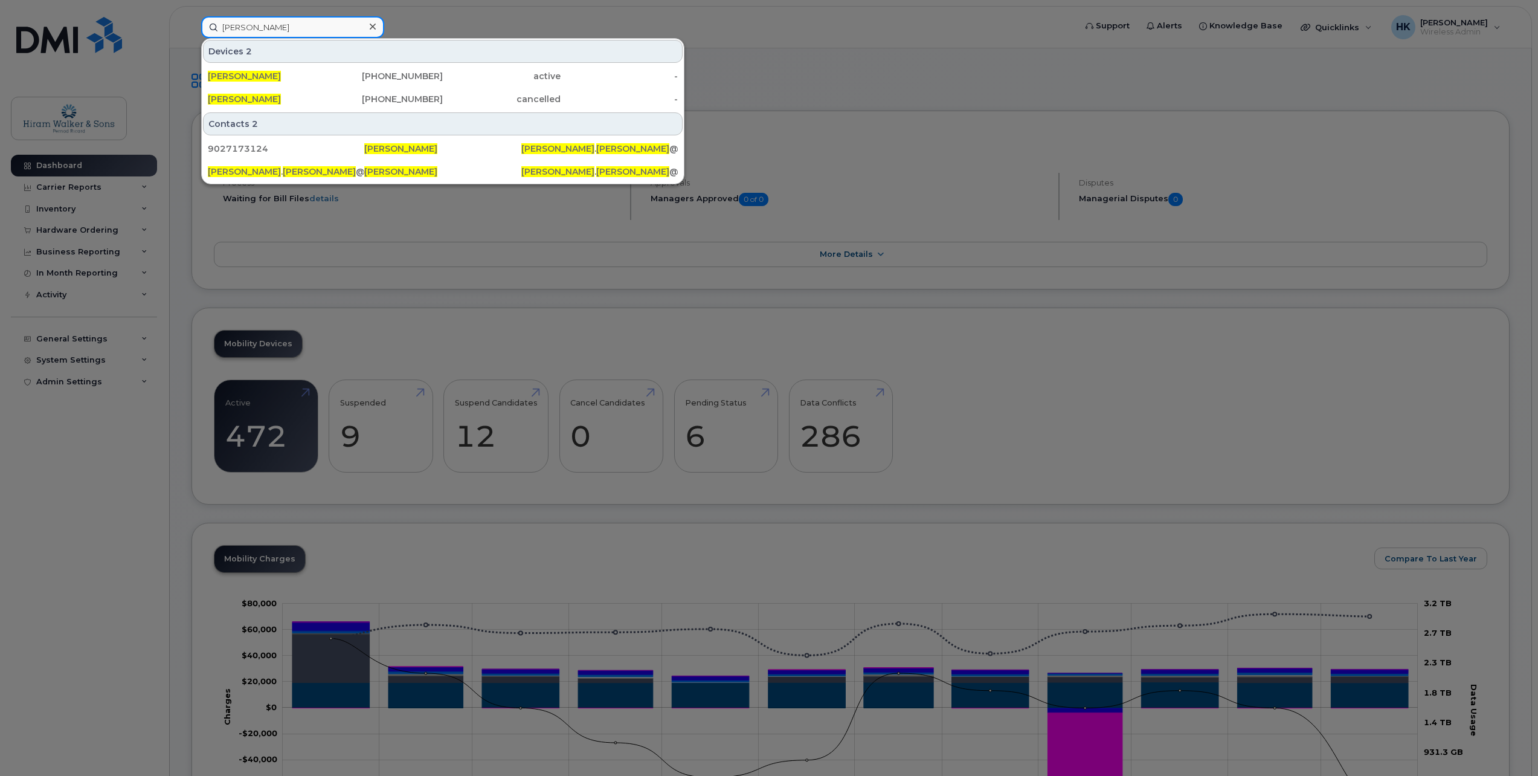
type input "Michelle Finn"
click at [389, 79] on div "902-717-3124" at bounding box center [385, 76] width 118 height 12
click at [389, 96] on div "902-456-6935" at bounding box center [385, 99] width 118 height 12
drag, startPoint x: 280, startPoint y: 28, endPoint x: 135, endPoint y: 28, distance: 144.4
click at [192, 28] on div "Michelle Finn Devices 2 Michelle Finn 902-717-3124 active - Michelle Finn 902-4…" at bounding box center [635, 27] width 886 height 22
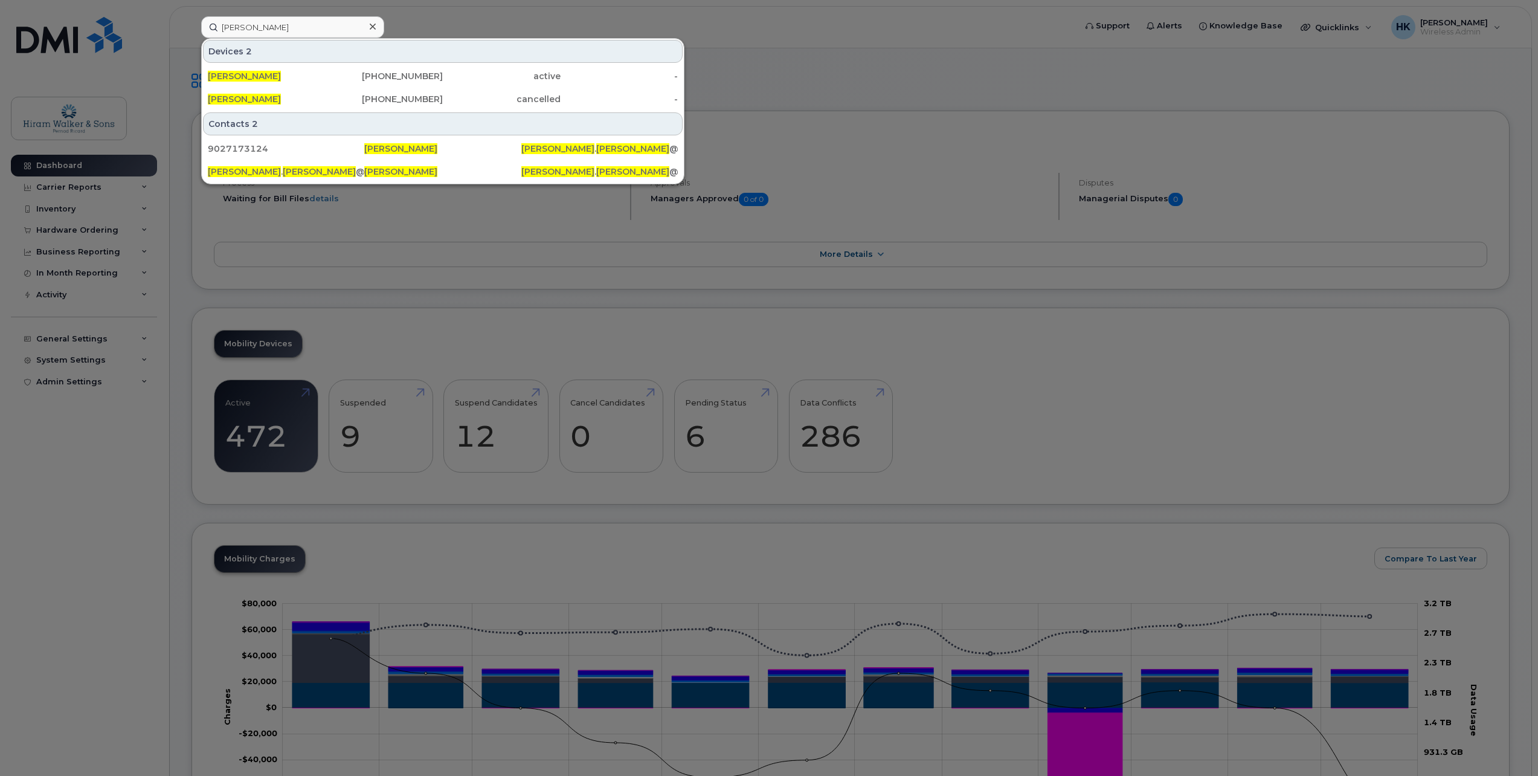
click at [939, 330] on div at bounding box center [769, 388] width 1538 height 776
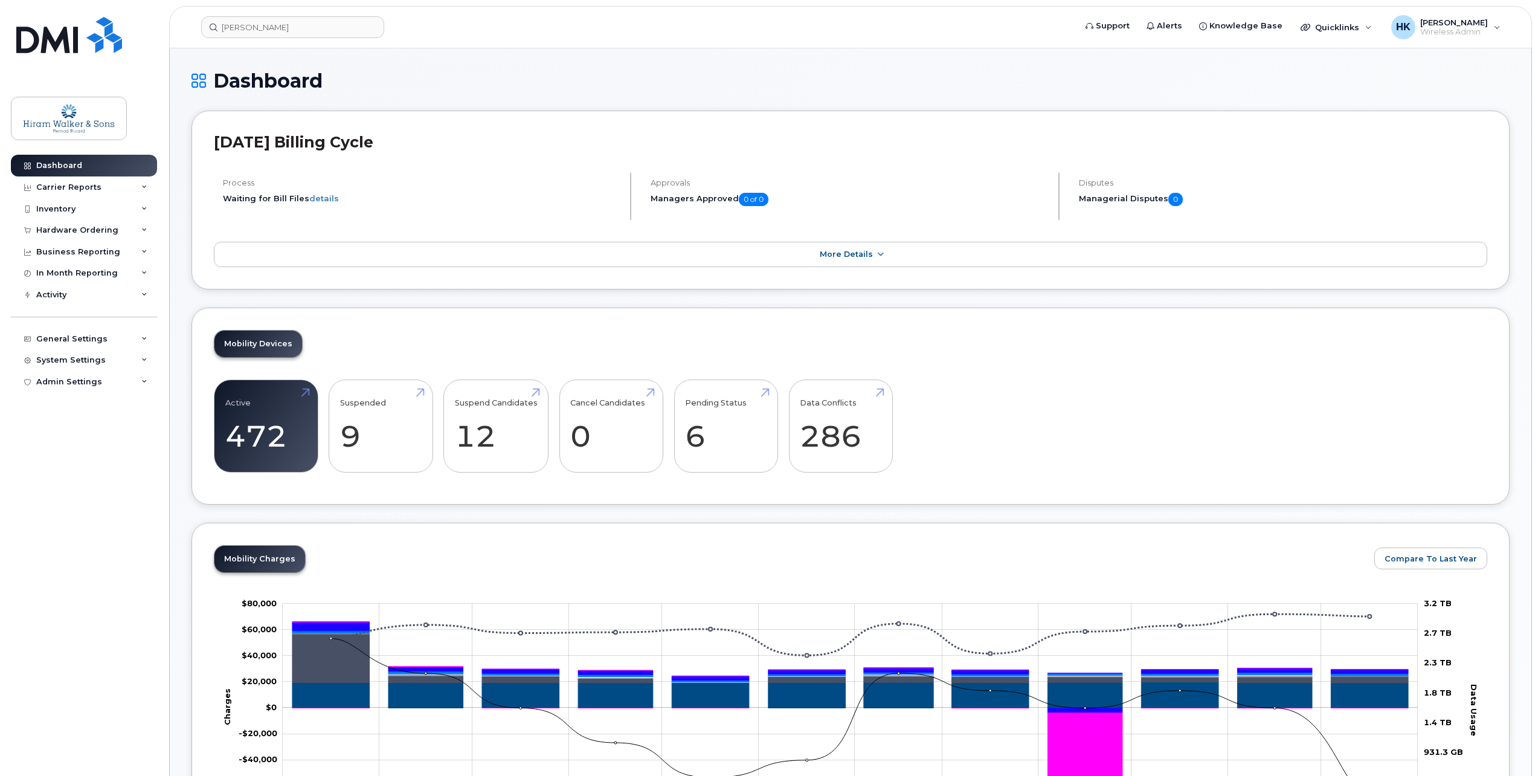
click at [326, 41] on header "Michelle Finn Support Alerts Knowledge Base Quicklinks Suspend / Cancel Device …" at bounding box center [850, 27] width 1363 height 42
click at [306, 36] on input "Michelle Finn" at bounding box center [292, 27] width 183 height 22
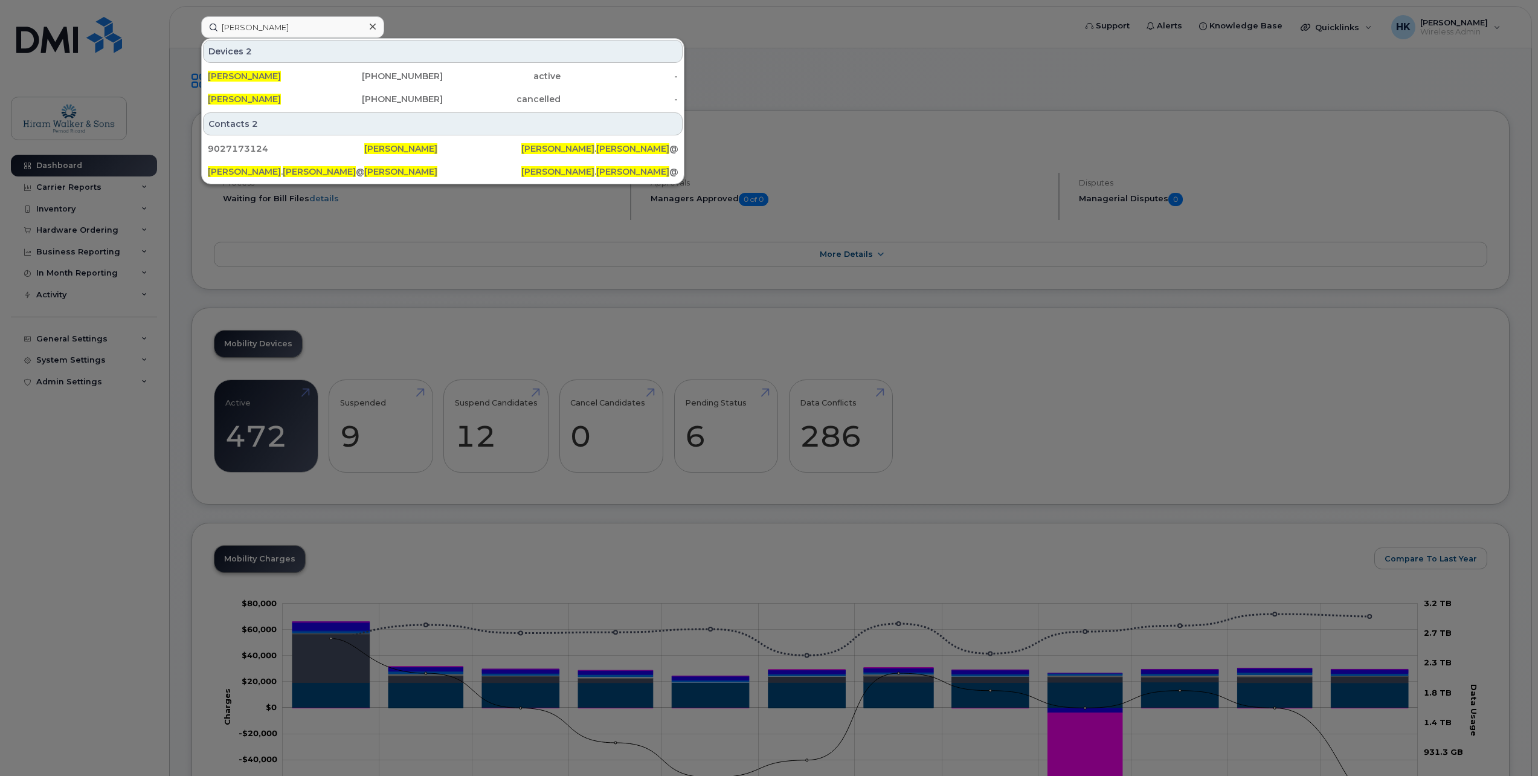
click at [331, 78] on div "902-717-3124" at bounding box center [385, 76] width 118 height 12
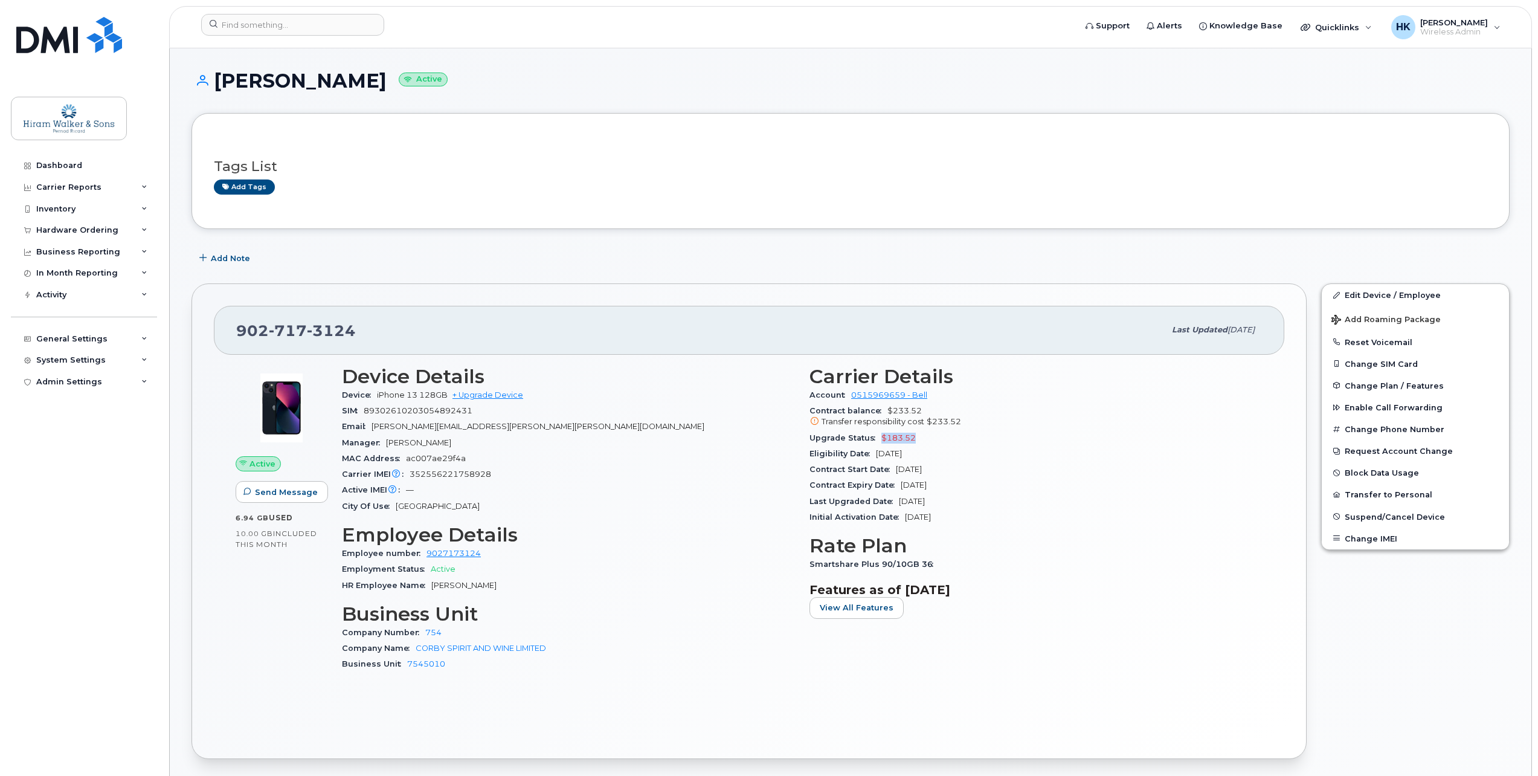
drag, startPoint x: 883, startPoint y: 437, endPoint x: 958, endPoint y: 439, distance: 75.0
click at [958, 439] on div "Upgrade Status $183.52" at bounding box center [1036, 438] width 453 height 16
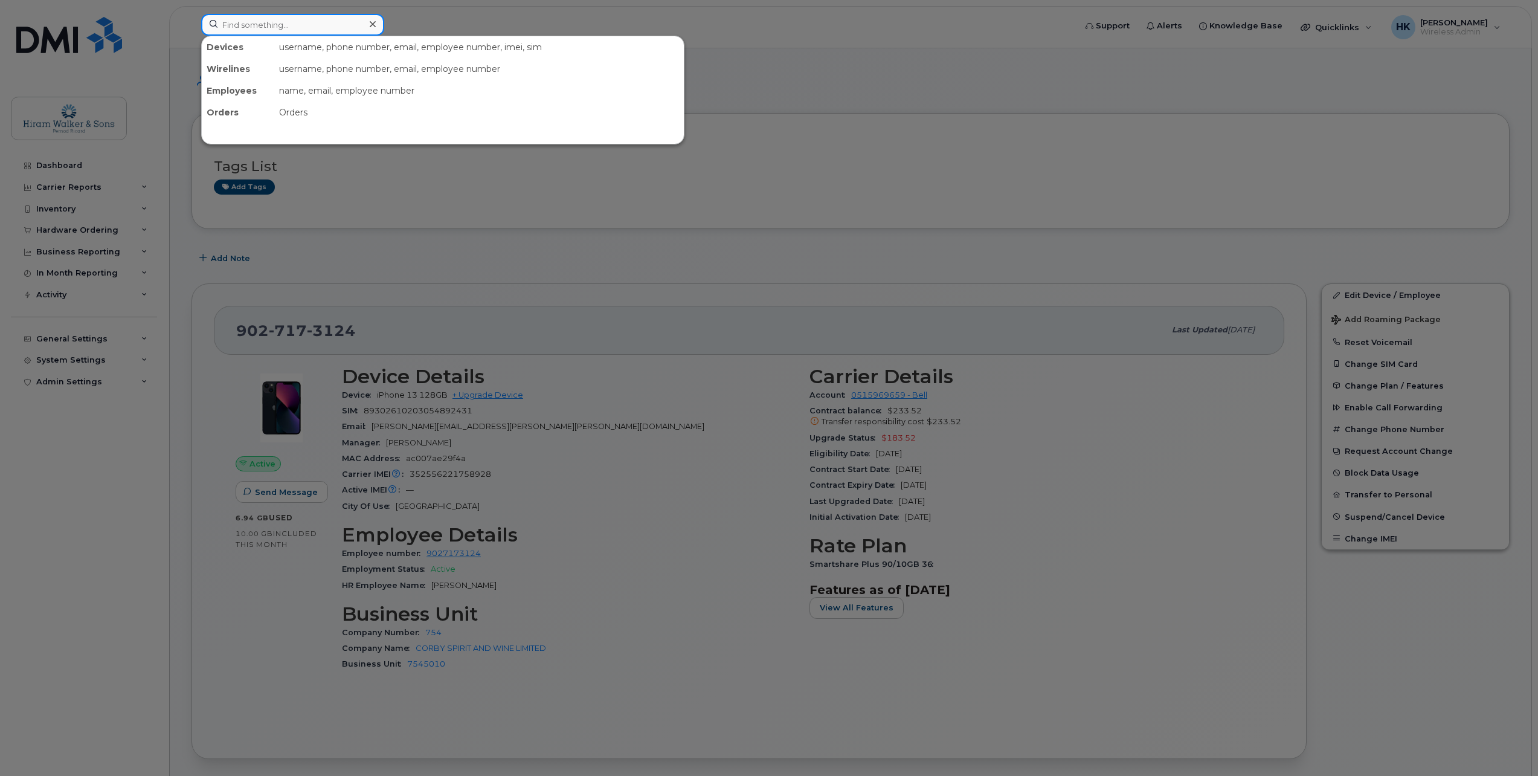
click at [271, 19] on input at bounding box center [292, 25] width 183 height 22
paste input "Retrieving data. Wait a few seconds and try to cut or copy again."
type input "Retrieving"
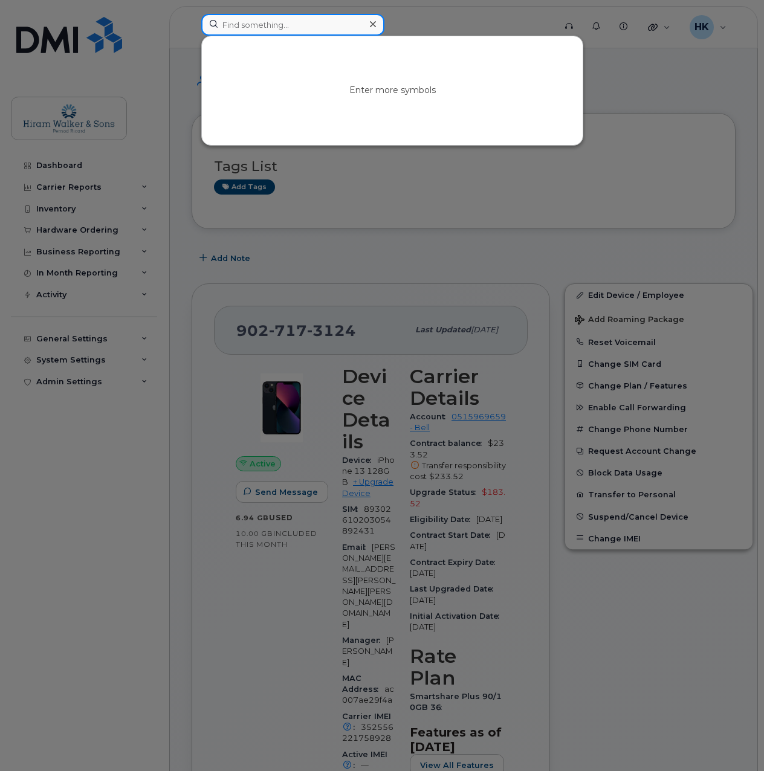
click at [260, 22] on input at bounding box center [292, 25] width 183 height 22
paste input "[PERSON_NAME]"
drag, startPoint x: 315, startPoint y: 25, endPoint x: 247, endPoint y: 20, distance: 68.4
click at [247, 20] on input "[PERSON_NAME]" at bounding box center [292, 25] width 183 height 22
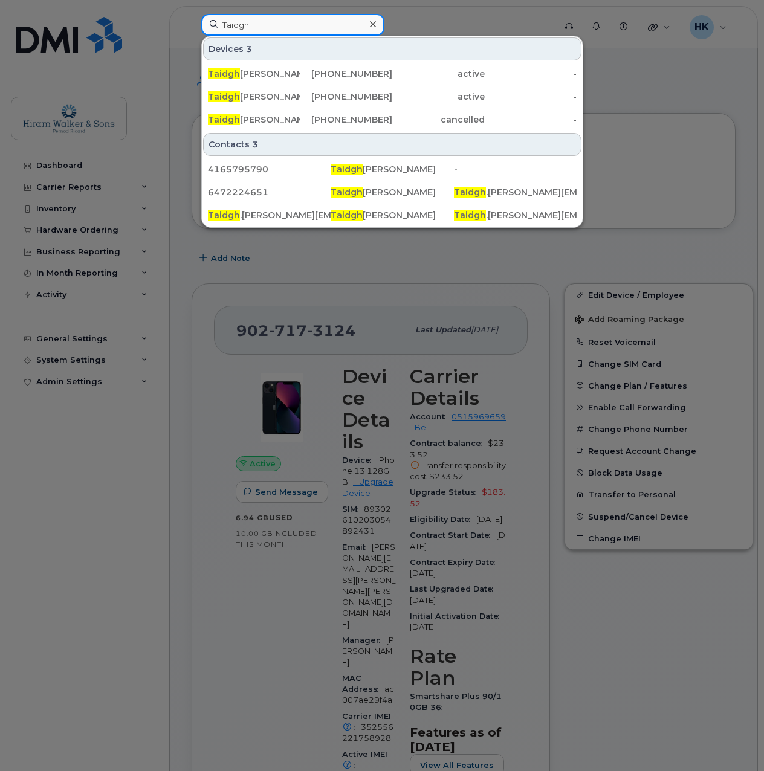
type input "Taidgh"
click at [312, 75] on div "416-579-5790" at bounding box center [346, 74] width 92 height 12
click at [309, 91] on div "647-222-4651" at bounding box center [346, 97] width 92 height 12
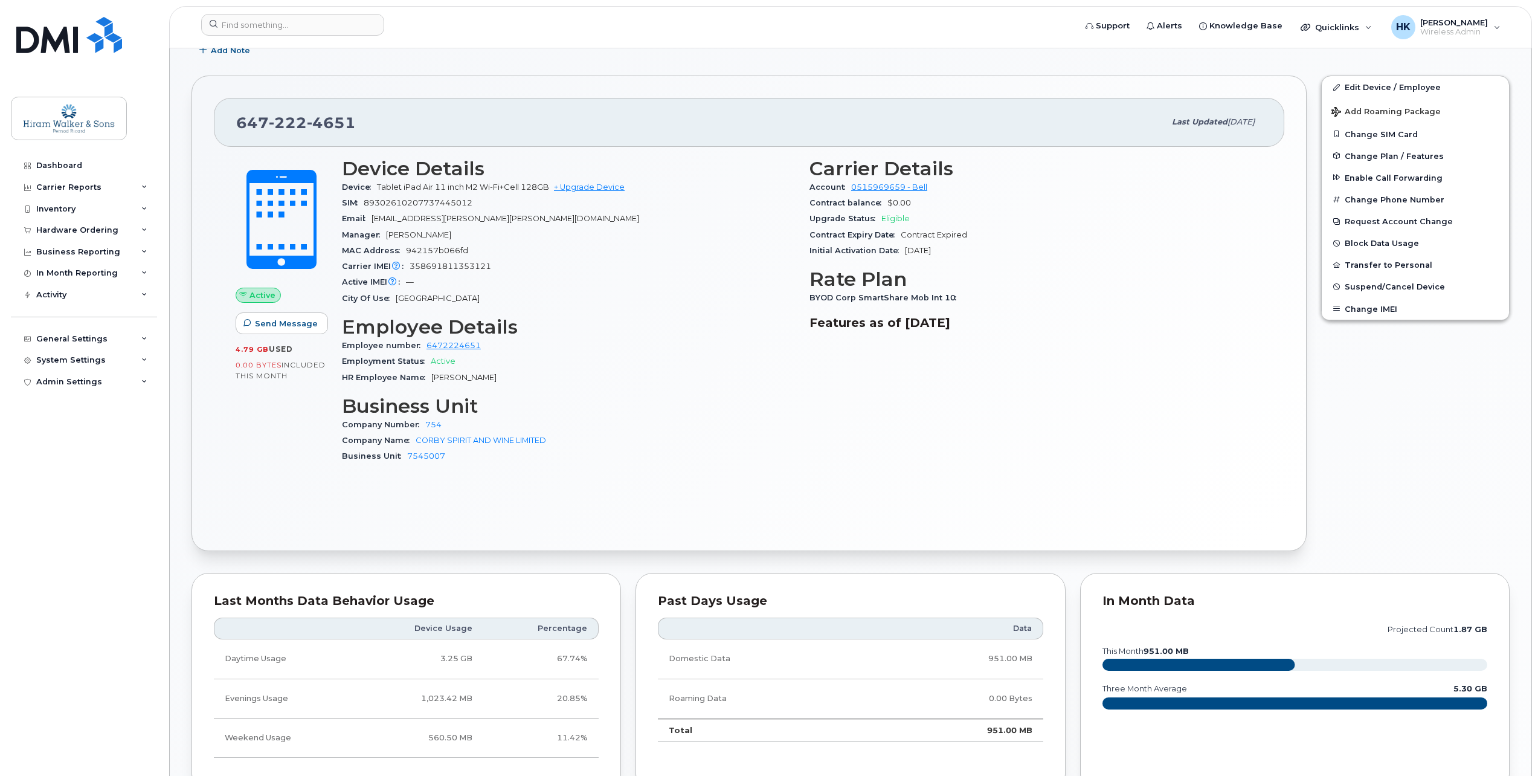
scroll to position [302, 0]
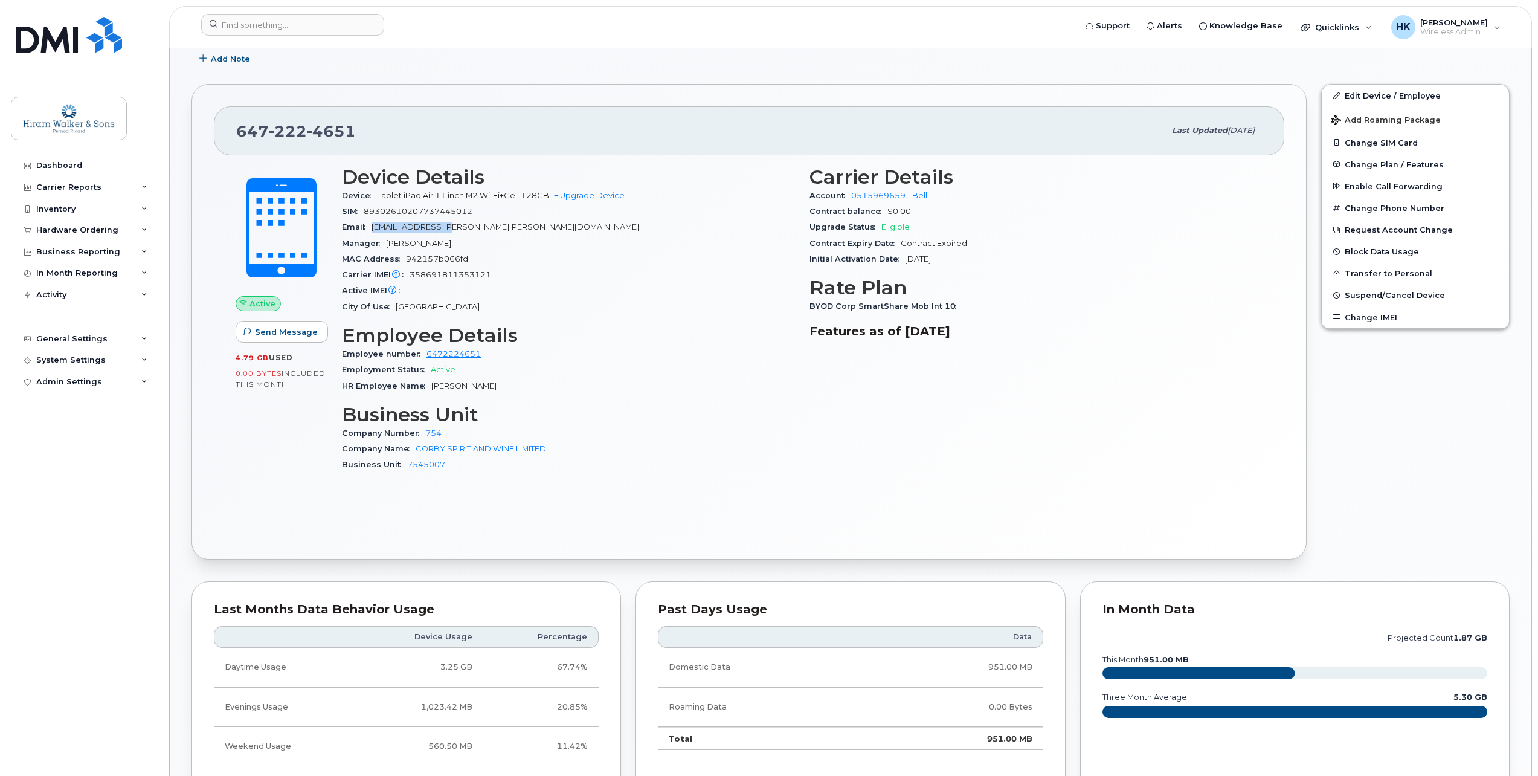
drag, startPoint x: 374, startPoint y: 224, endPoint x: 553, endPoint y: 311, distance: 199.2
click at [447, 228] on span "[EMAIL_ADDRESS][PERSON_NAME][PERSON_NAME][DOMAIN_NAME]" at bounding box center [506, 226] width 268 height 9
